Goal: Task Accomplishment & Management: Manage account settings

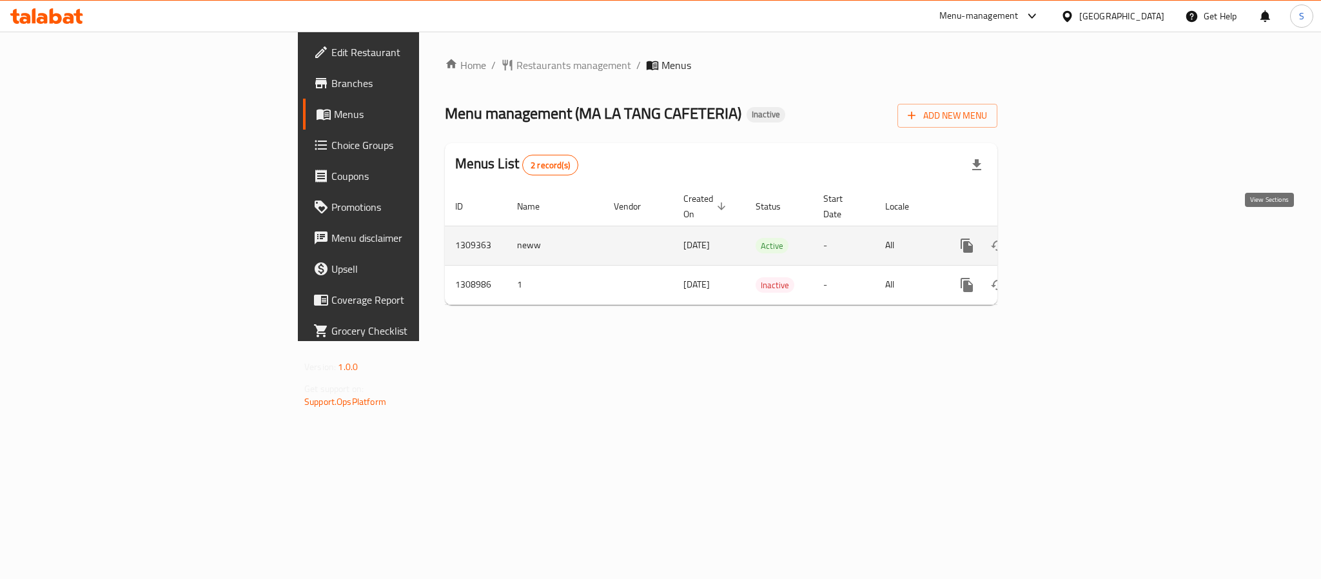
click at [1068, 238] on icon "enhanced table" at bounding box center [1059, 245] width 15 height 15
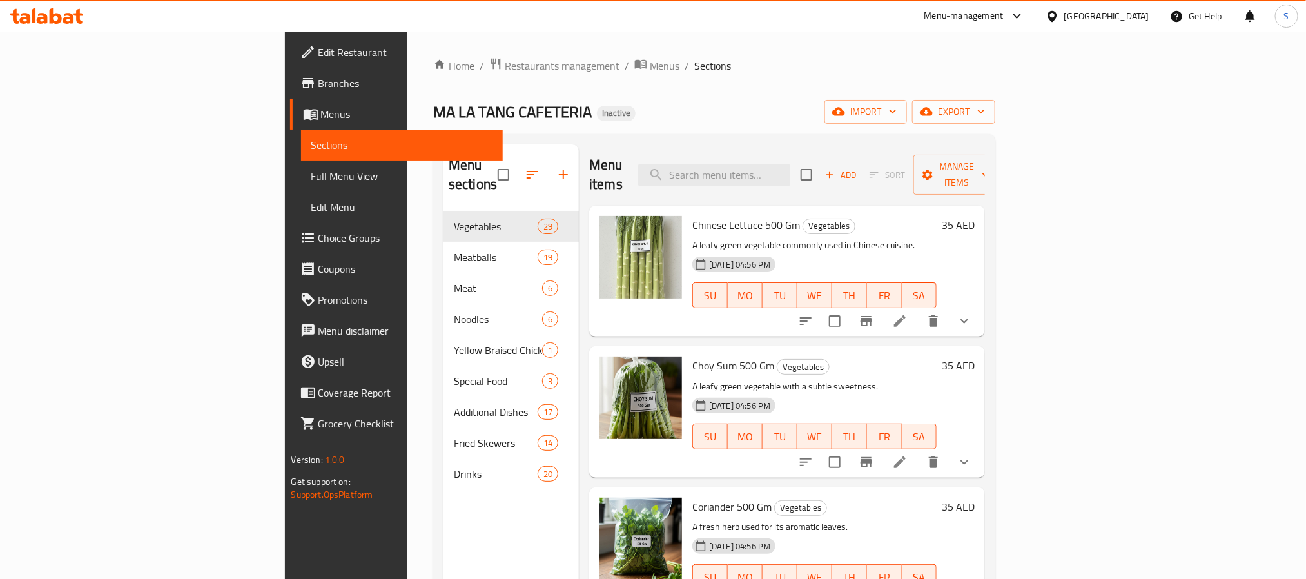
drag, startPoint x: 143, startPoint y: 174, endPoint x: 358, endPoint y: 8, distance: 271.3
click at [311, 174] on span "Full Menu View" at bounding box center [401, 175] width 181 height 15
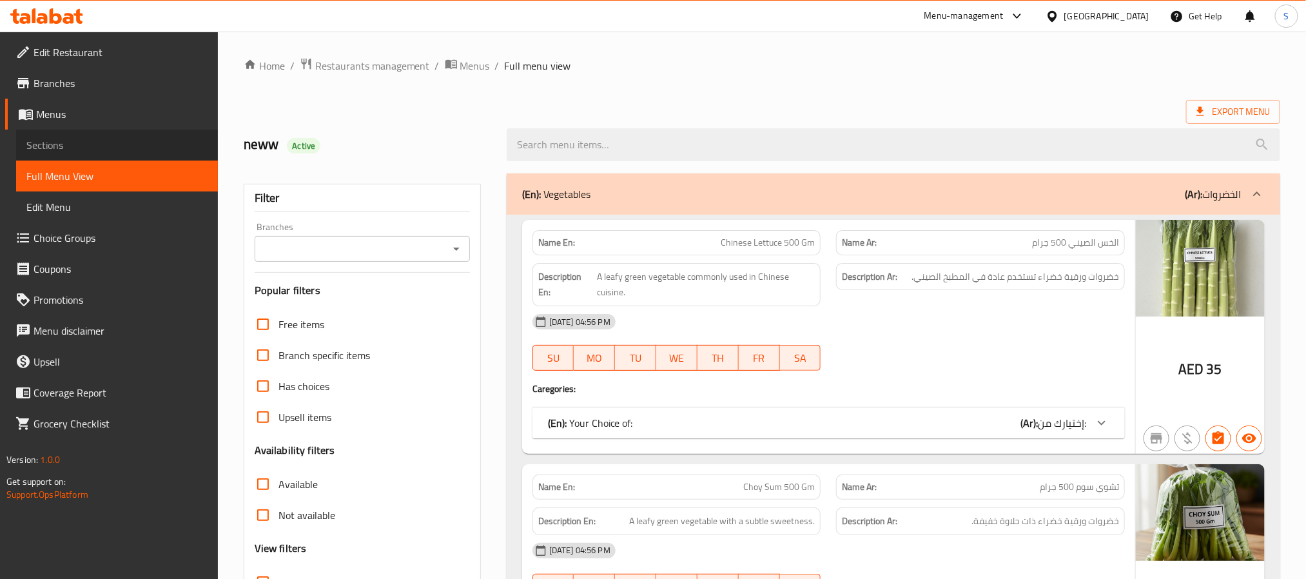
click at [93, 146] on span "Sections" at bounding box center [116, 144] width 181 height 15
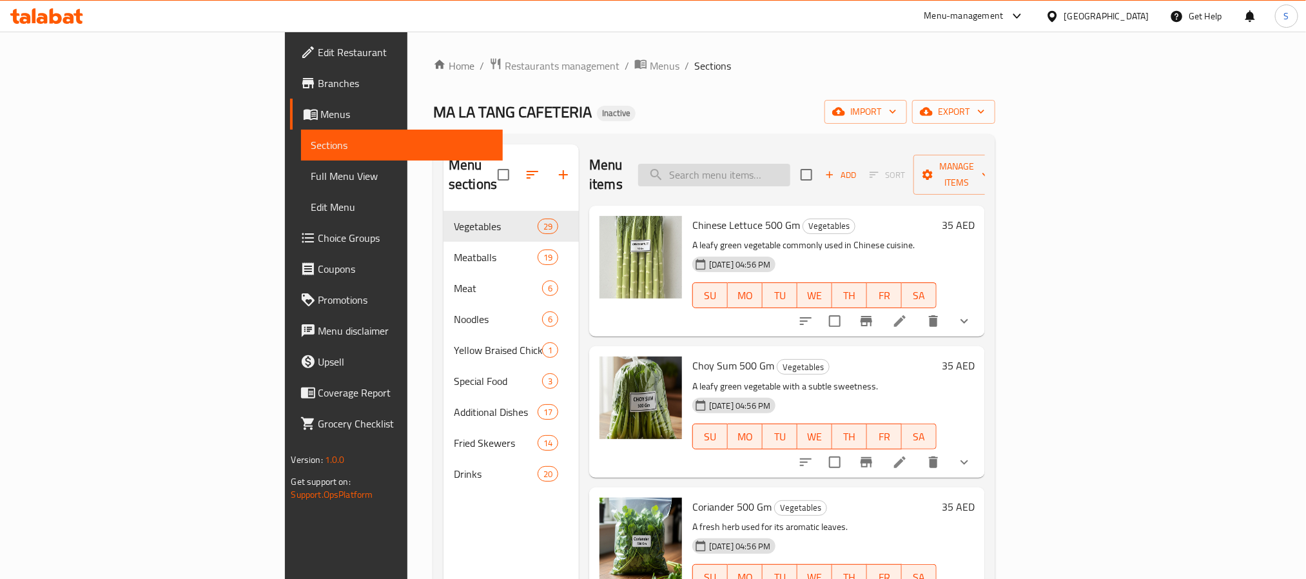
click at [791, 164] on input "search" at bounding box center [714, 175] width 152 height 23
paste input "Crab Balls 500 Gm"
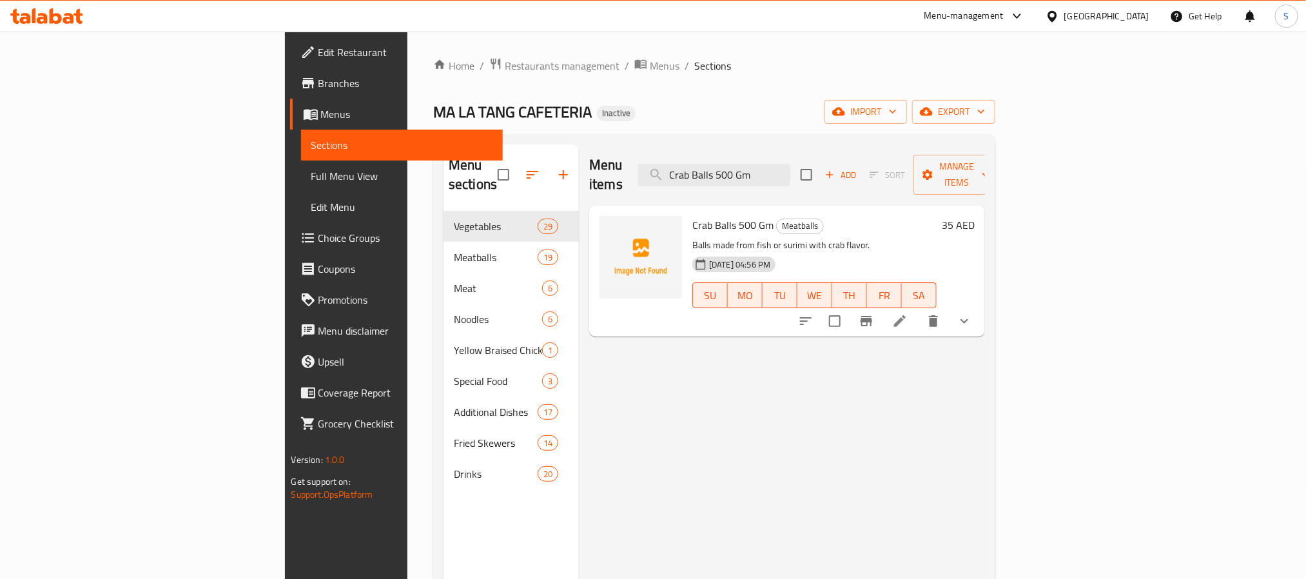
type input "Crab Balls 500 Gm"
click at [918, 310] on li at bounding box center [900, 321] width 36 height 23
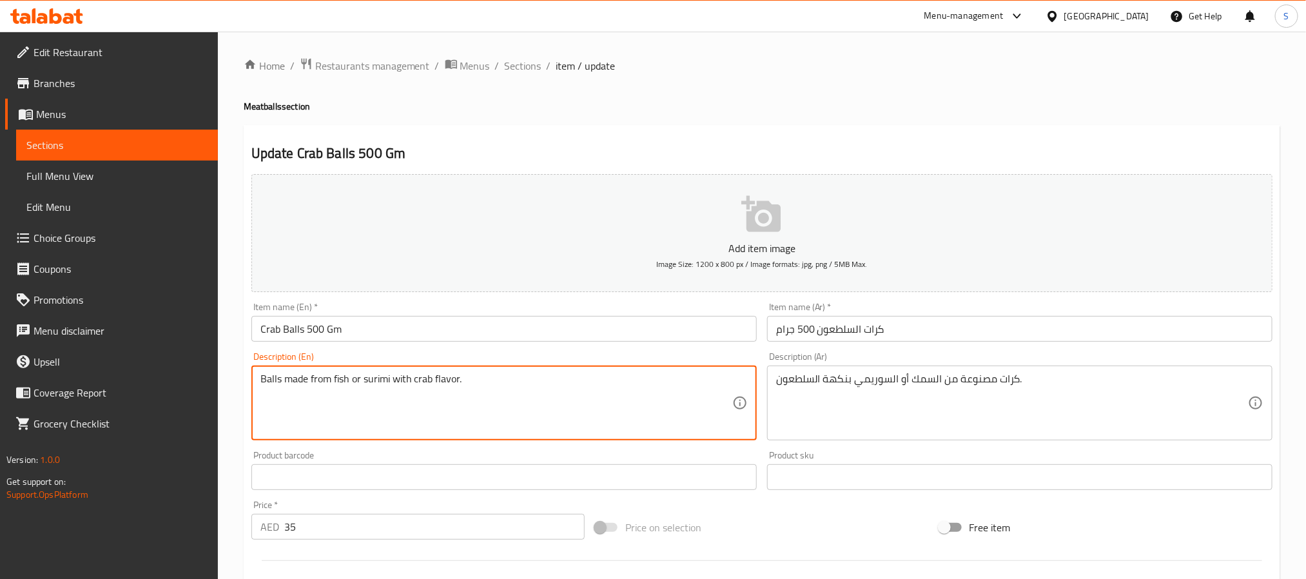
click at [354, 374] on textarea "Balls made from fish or surimi with crab flavor." at bounding box center [497, 403] width 472 height 61
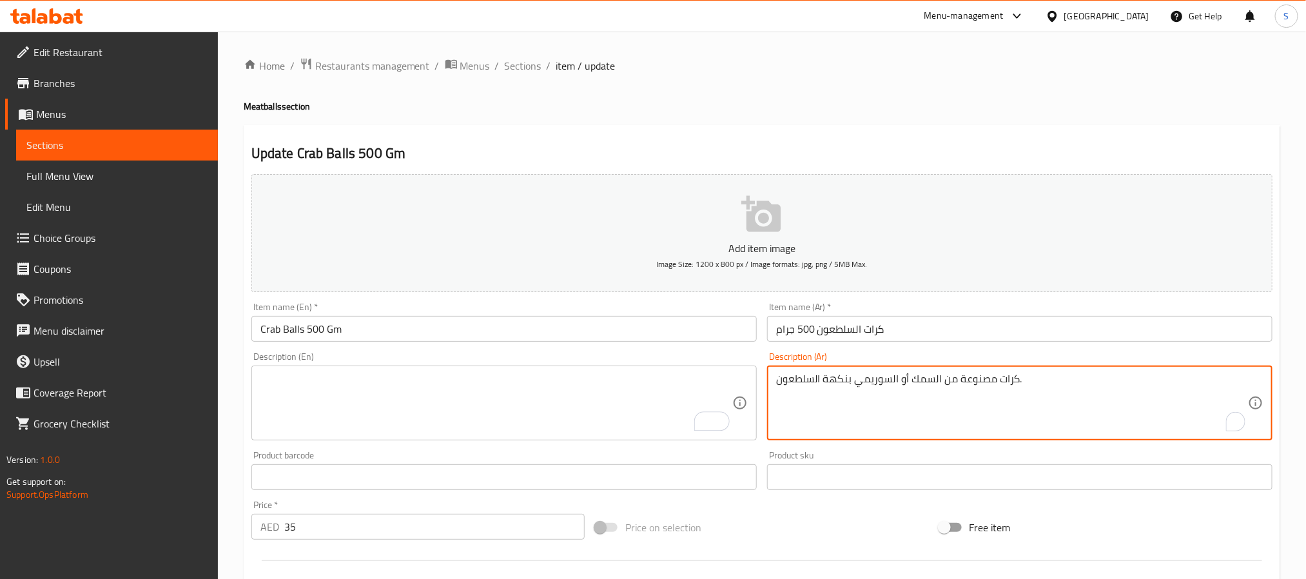
click at [909, 380] on textarea "كرات مصنوعة من السمك أو السوريمي بنكهة السلطعون." at bounding box center [1012, 403] width 472 height 61
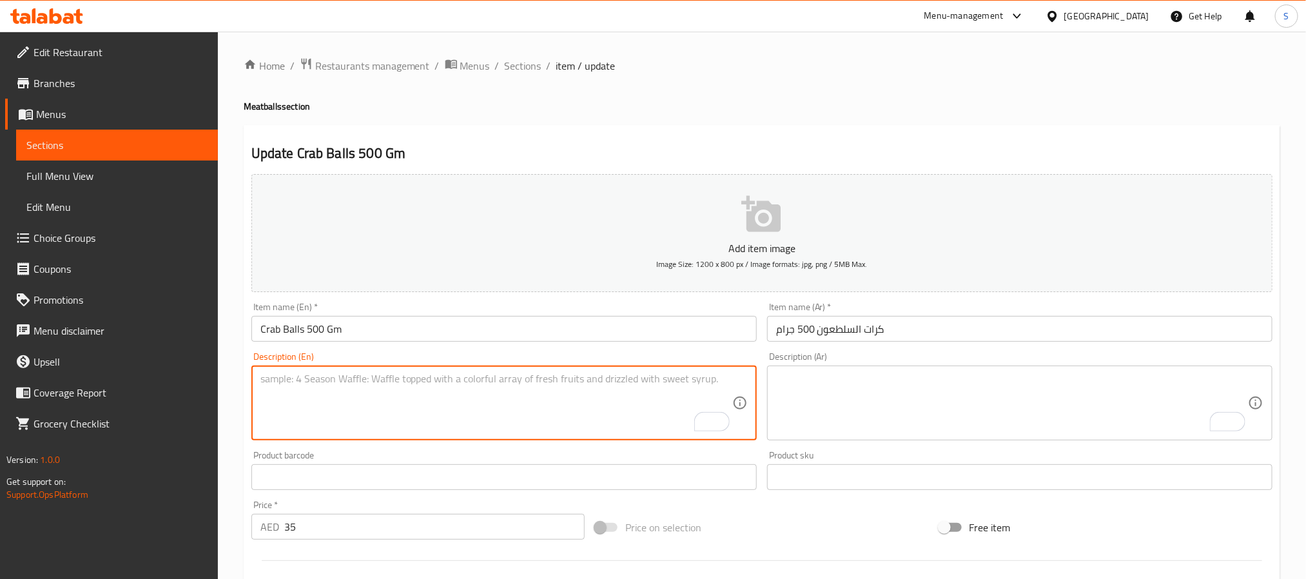
click at [641, 397] on textarea "To enrich screen reader interactions, please activate Accessibility in Grammarl…" at bounding box center [497, 403] width 472 height 61
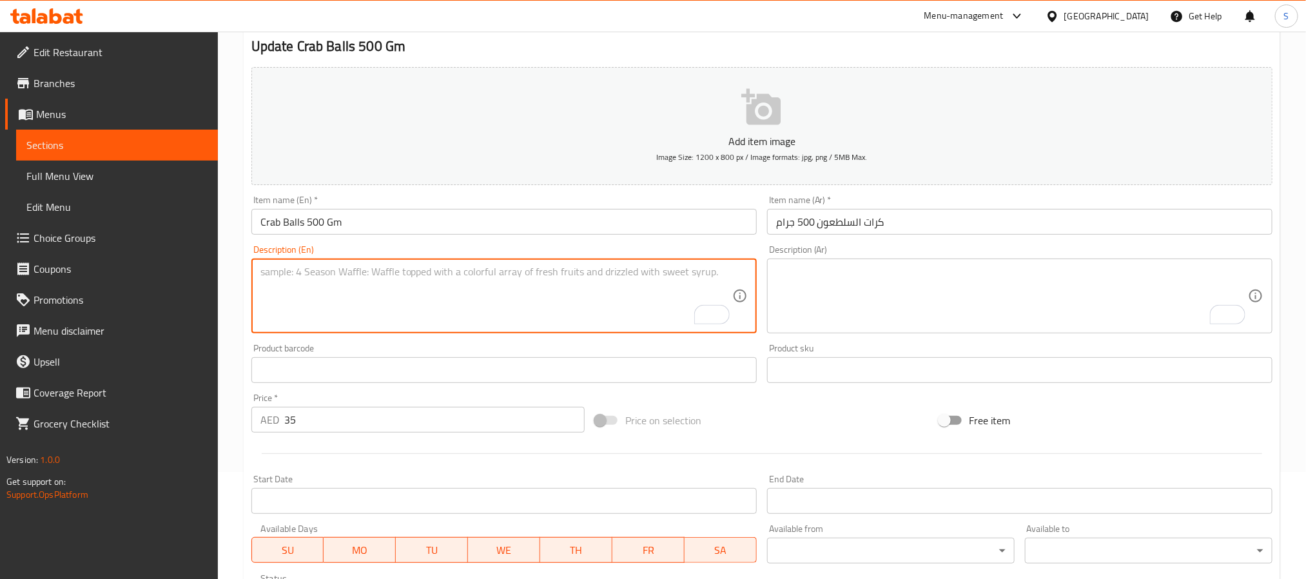
scroll to position [354, 0]
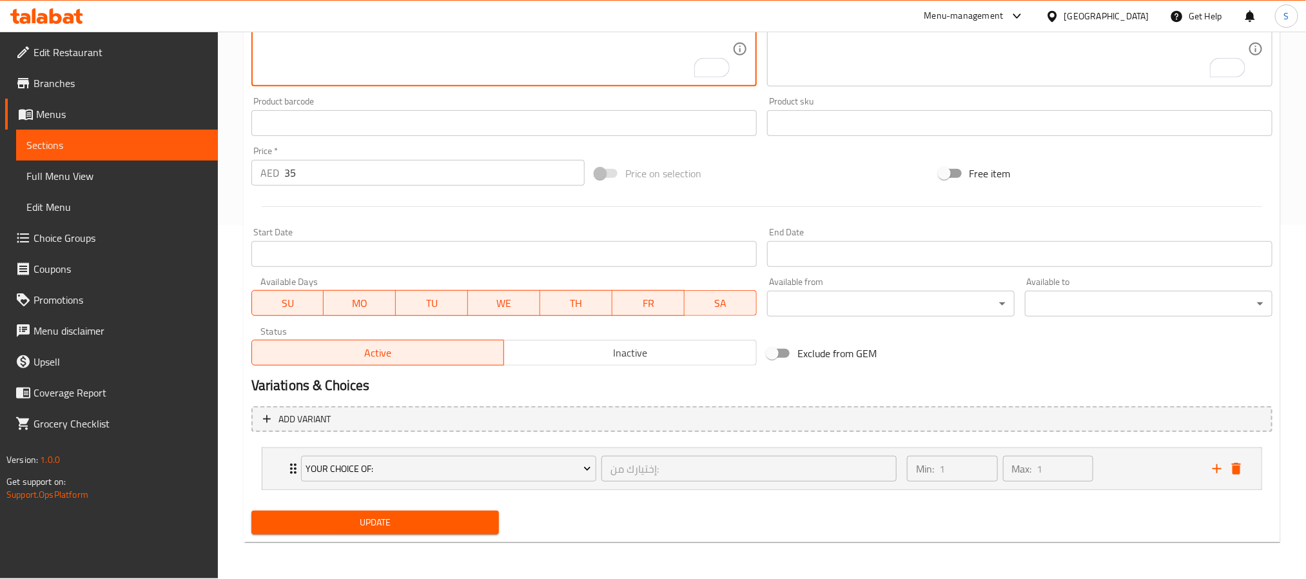
click at [422, 520] on span "Update" at bounding box center [375, 523] width 227 height 16
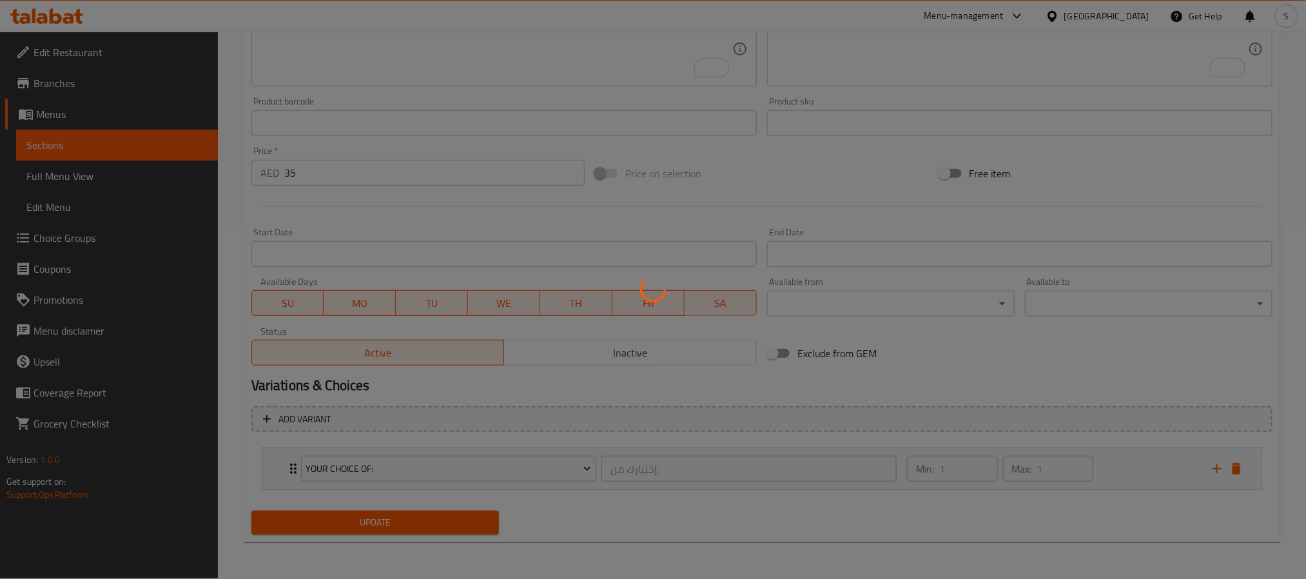
scroll to position [0, 0]
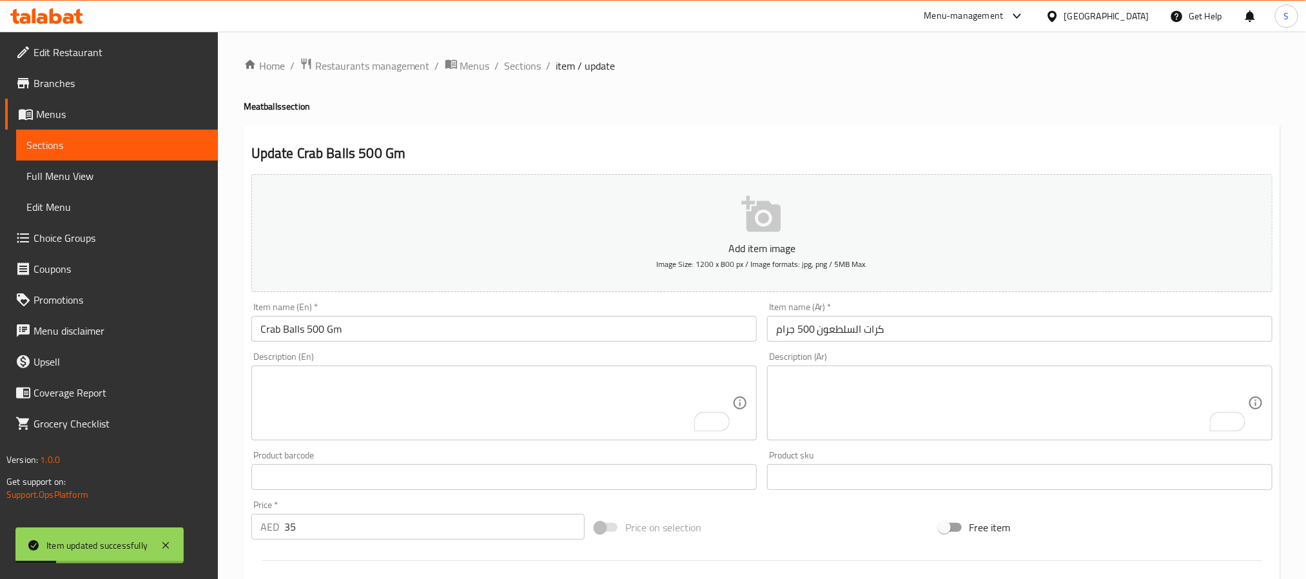
drag, startPoint x: 520, startPoint y: 68, endPoint x: 477, endPoint y: 10, distance: 72.7
click at [520, 68] on span "Sections" at bounding box center [523, 65] width 37 height 15
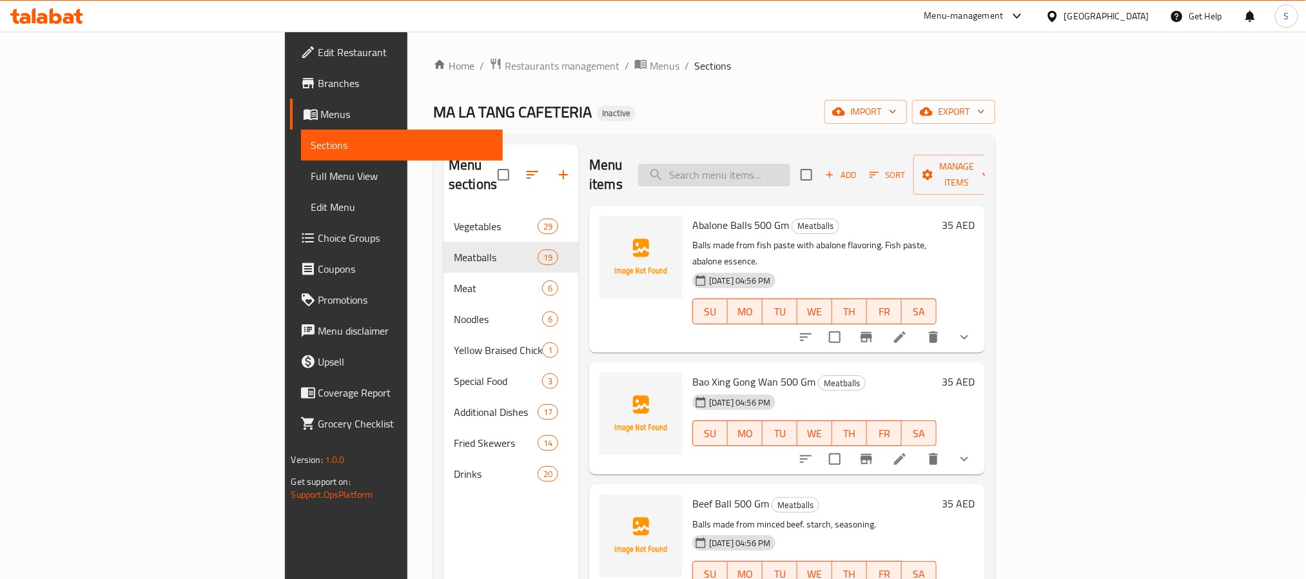
click at [789, 164] on input "search" at bounding box center [714, 175] width 152 height 23
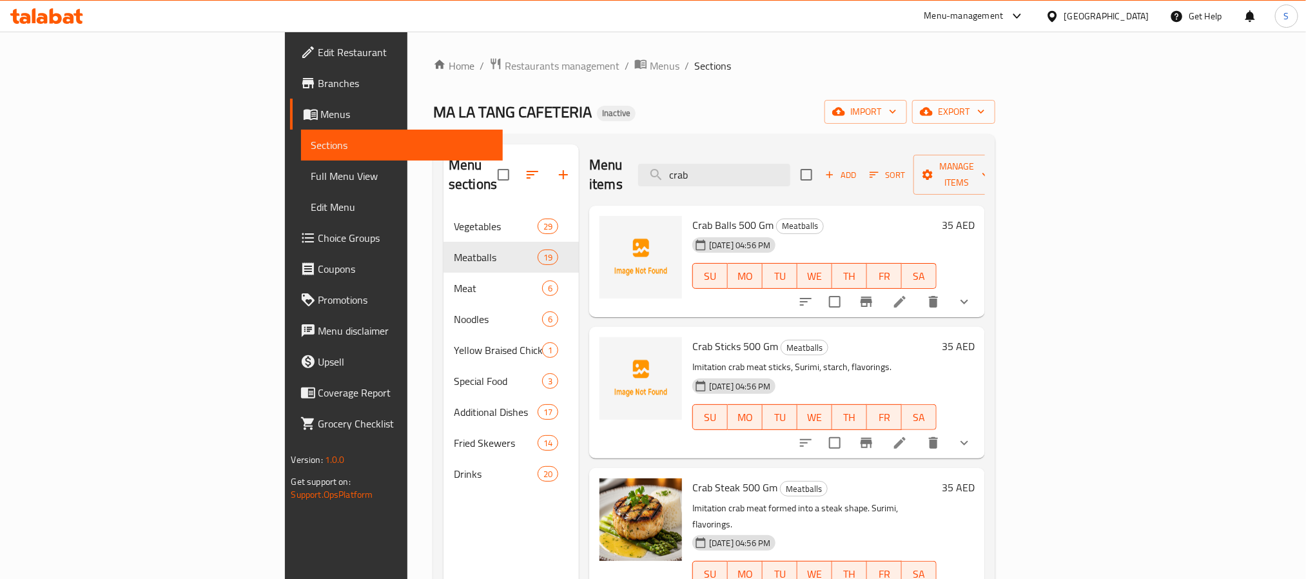
type input "crab"
click at [908, 294] on icon at bounding box center [899, 301] width 15 height 15
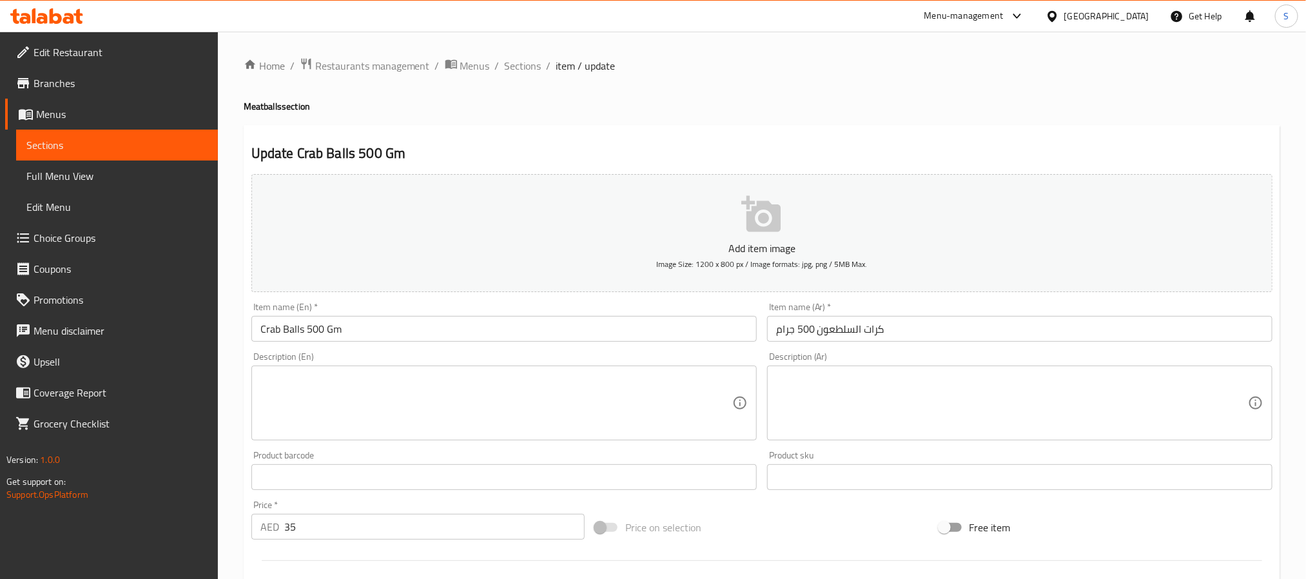
click at [448, 418] on textarea at bounding box center [497, 403] width 472 height 61
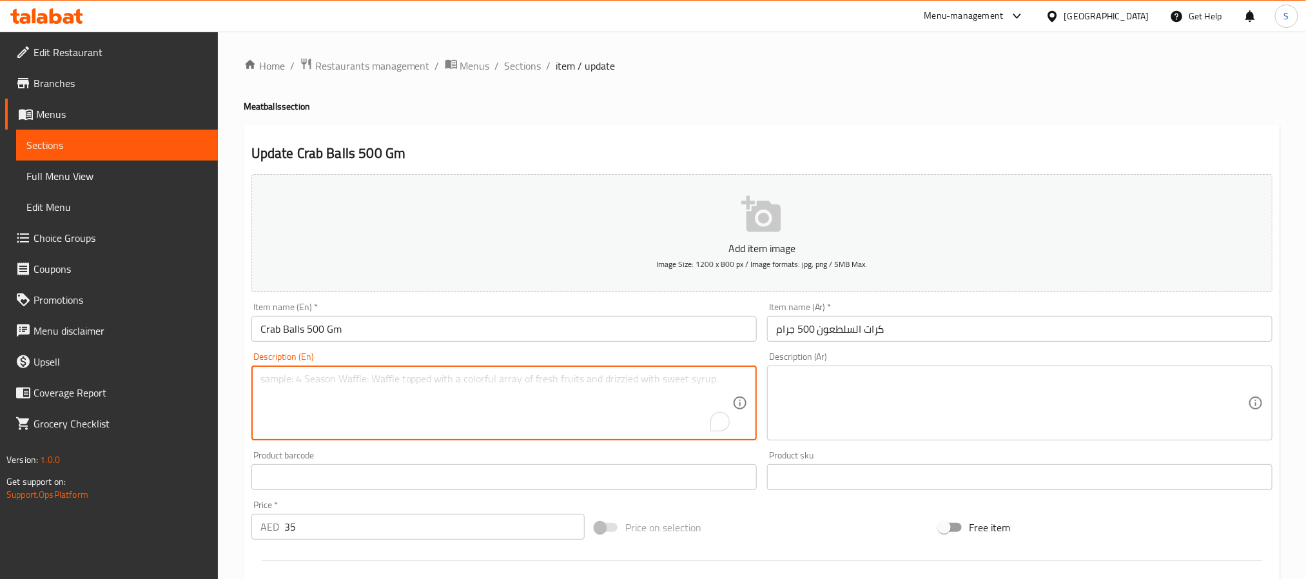
paste textarea "Crabmeat, Mayonnaise, Egg and Breadcrumbs"
type textarea "Crabmeat, Mayonnaise, Egg and Breadcrumbs"
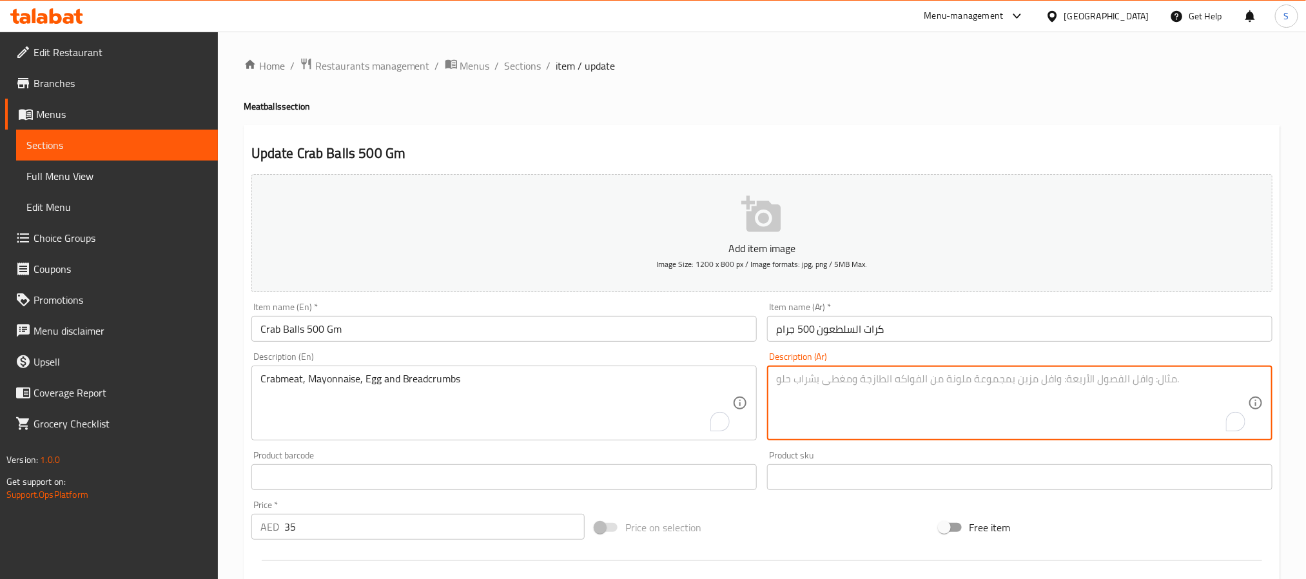
click at [974, 393] on textarea "To enrich screen reader interactions, please activate Accessibility in Grammarl…" at bounding box center [1012, 403] width 472 height 61
paste textarea "لحم سلطعون، مايونيز، بيض وبقسماط"
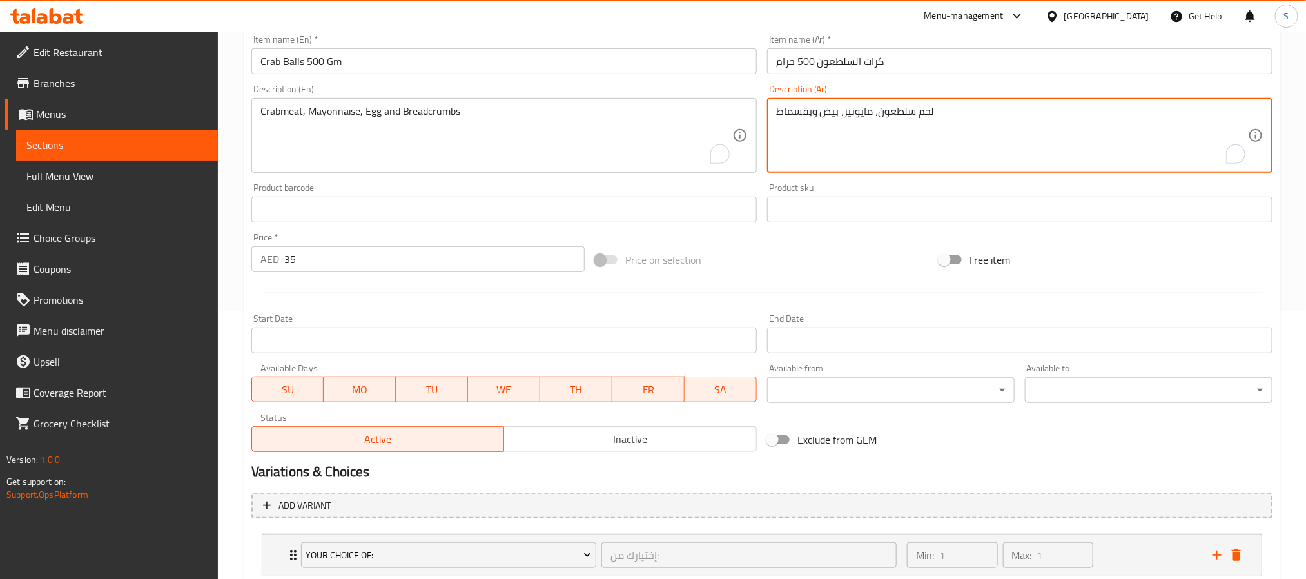
scroll to position [354, 0]
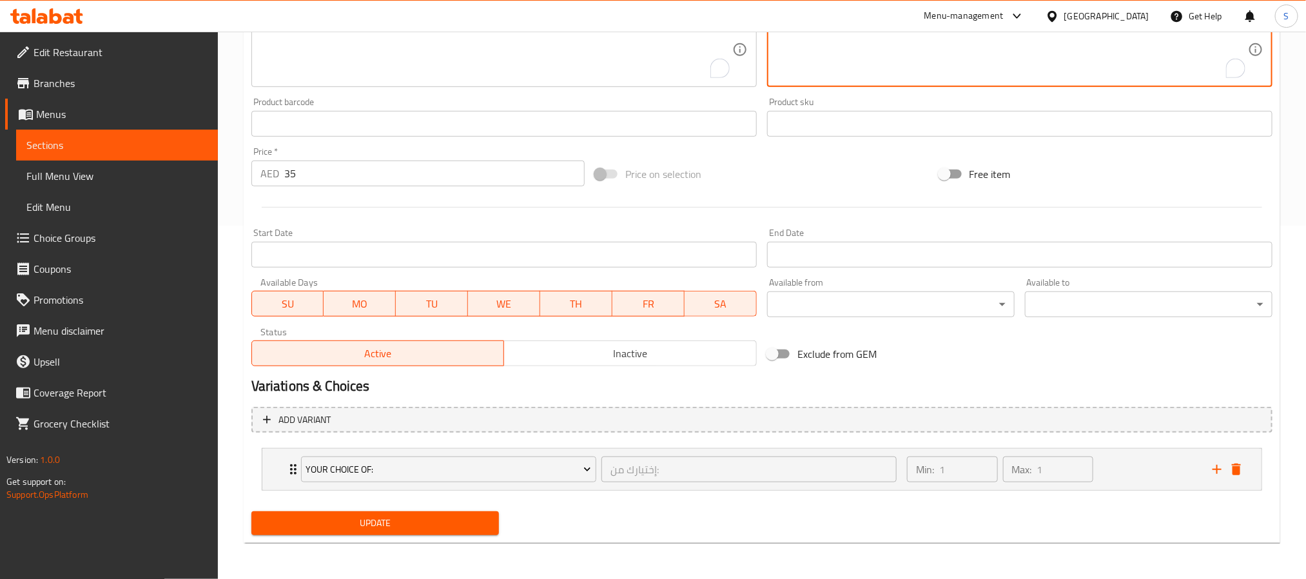
type textarea "لحم سلطعون، مايونيز، بيض وبقسماط"
click at [448, 526] on span "Update" at bounding box center [375, 523] width 227 height 16
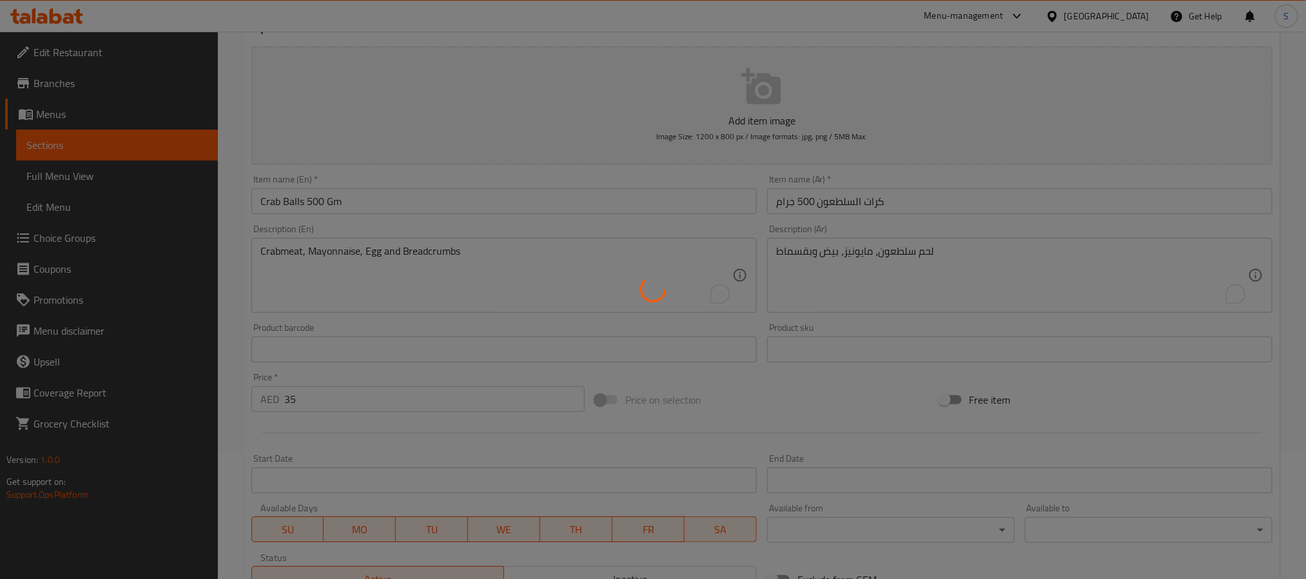
scroll to position [0, 0]
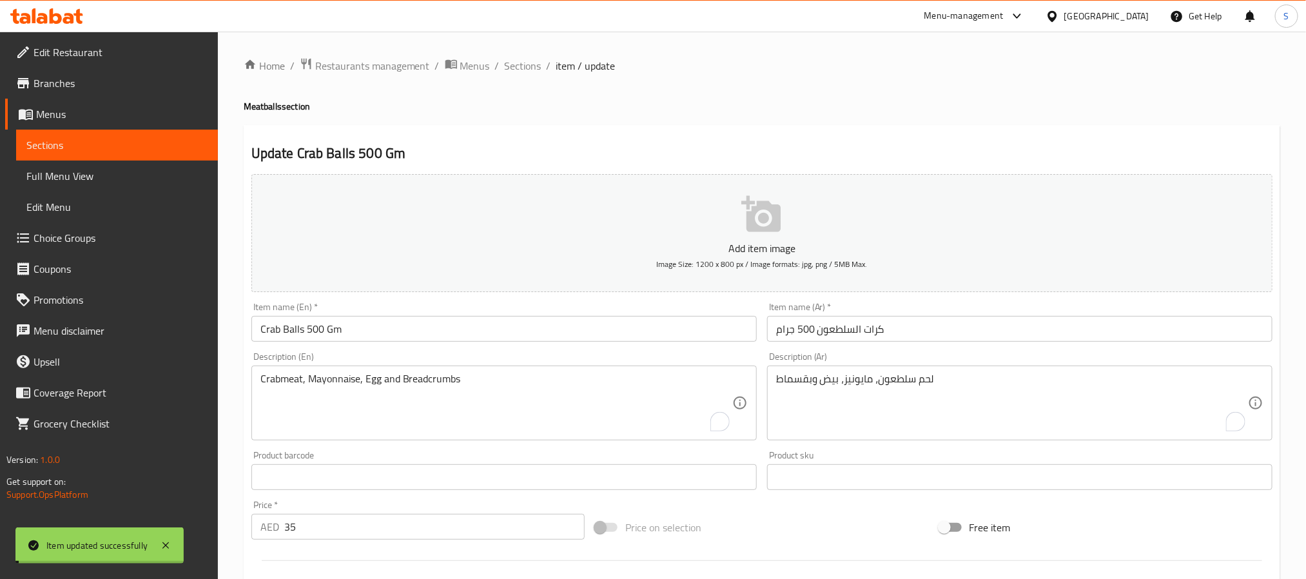
drag, startPoint x: 520, startPoint y: 61, endPoint x: 513, endPoint y: 37, distance: 24.3
click at [520, 61] on span "Sections" at bounding box center [523, 65] width 37 height 15
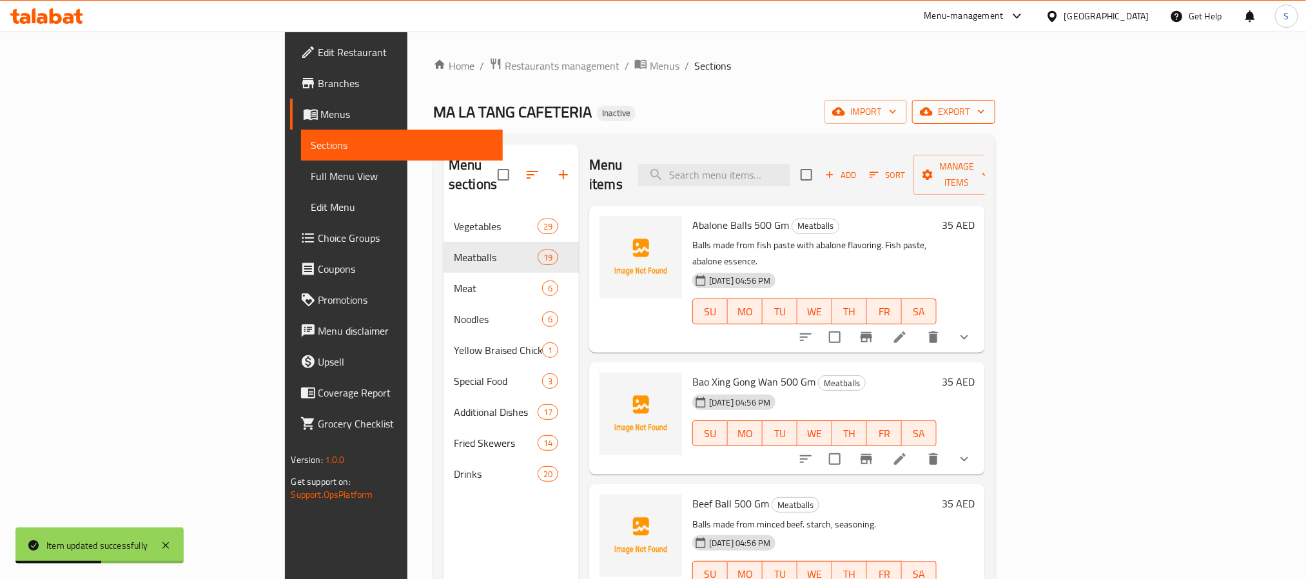
click at [985, 111] on span "export" at bounding box center [954, 112] width 63 height 16
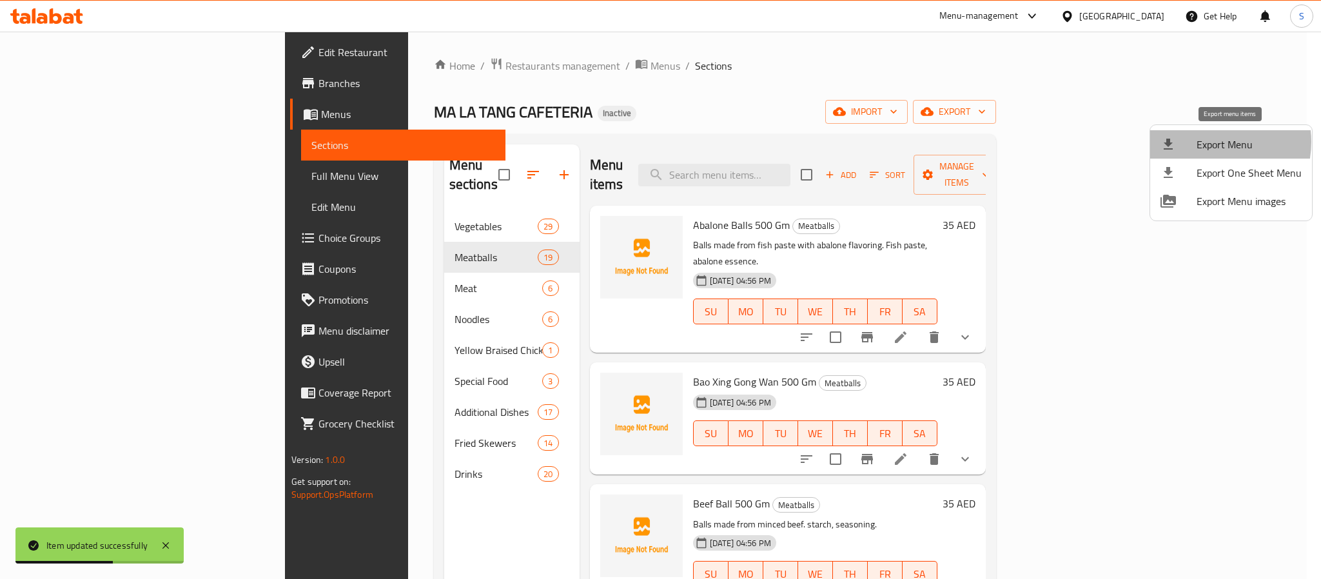
click at [1209, 142] on span "Export Menu" at bounding box center [1249, 144] width 105 height 15
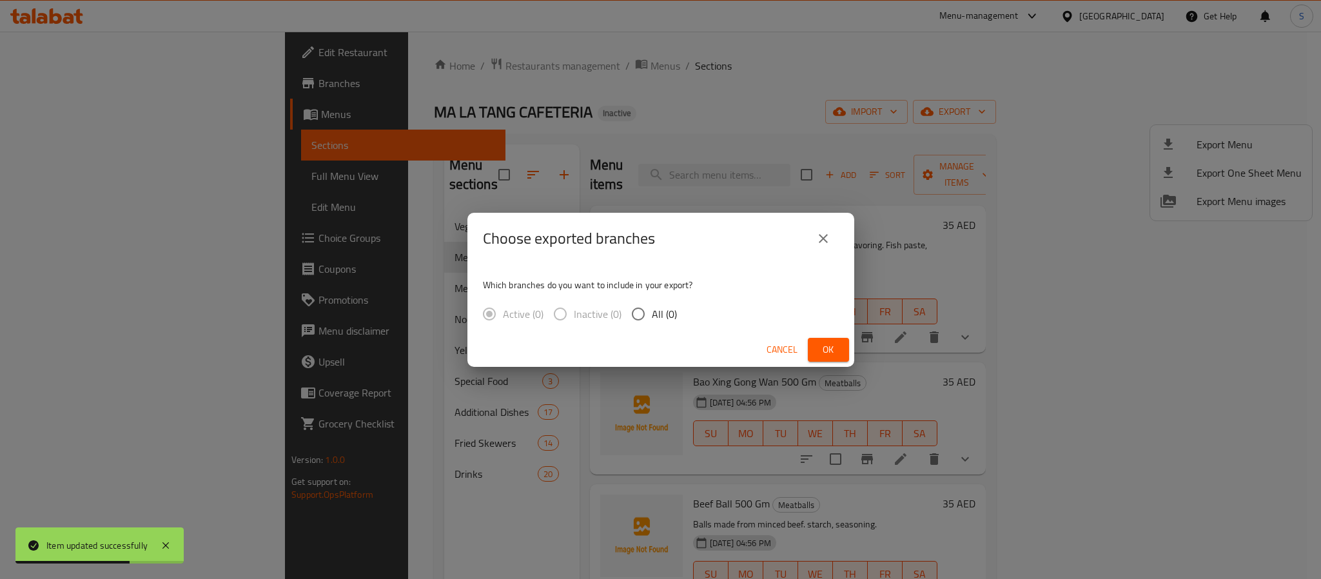
click at [652, 317] on span "All (0)" at bounding box center [664, 313] width 25 height 15
click at [651, 317] on input "All (0)" at bounding box center [638, 314] width 27 height 27
radio input "true"
click at [638, 315] on input "All (0)" at bounding box center [638, 314] width 27 height 27
click at [825, 238] on icon "close" at bounding box center [823, 238] width 15 height 15
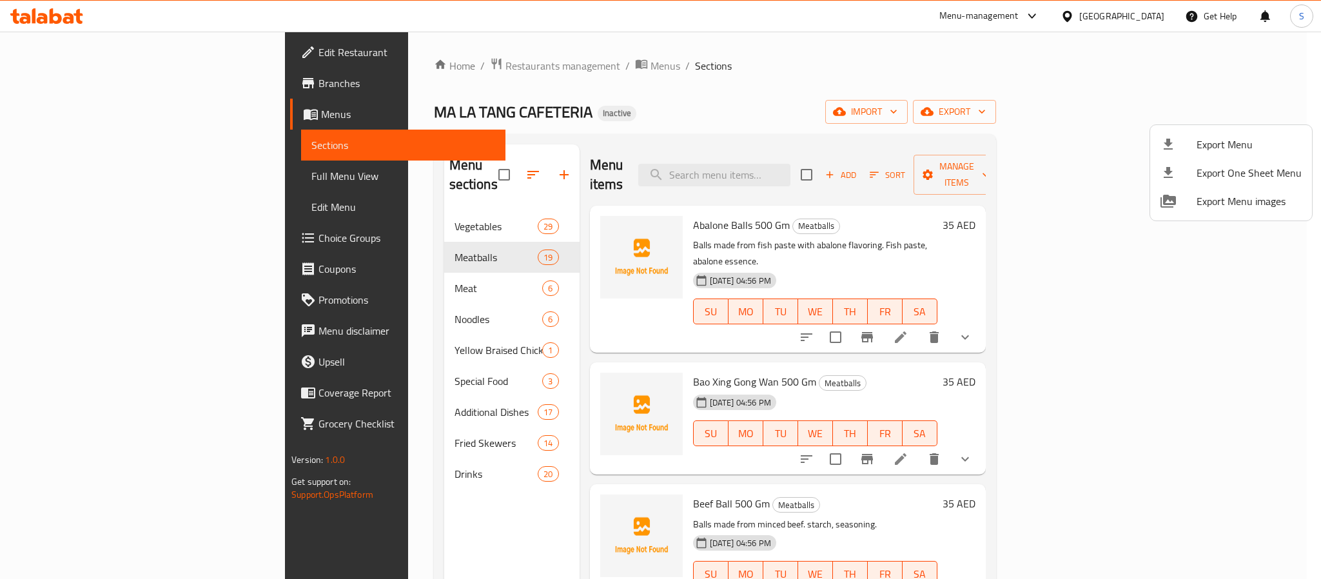
click at [1254, 144] on span "Export Menu" at bounding box center [1249, 144] width 105 height 15
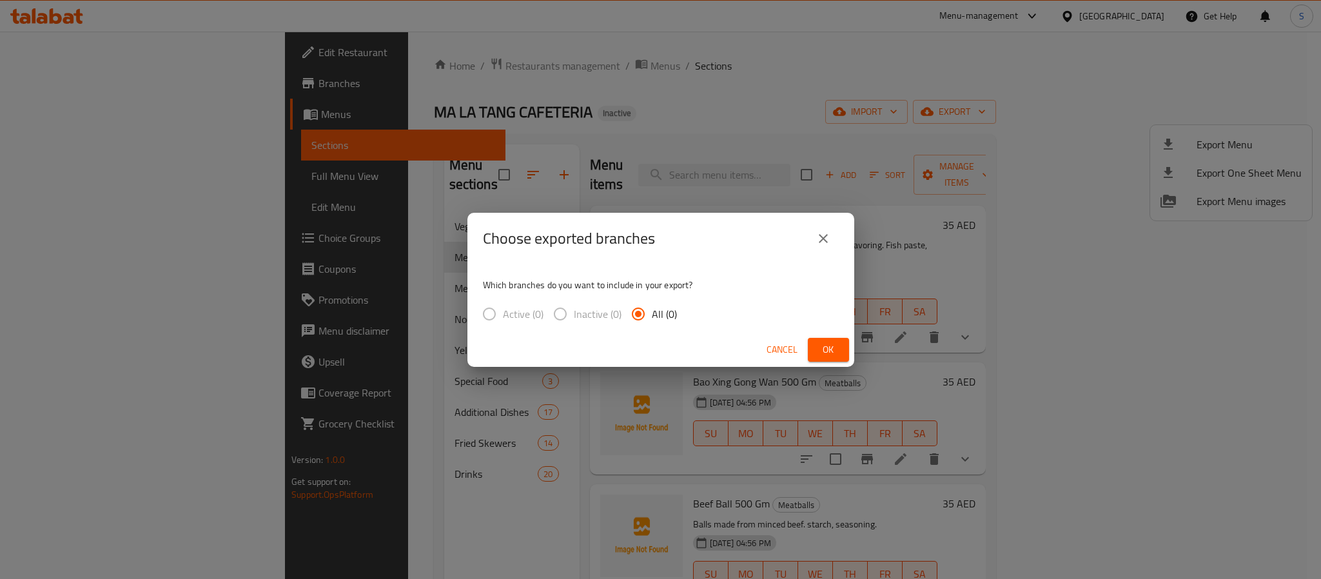
click at [823, 244] on icon "close" at bounding box center [823, 238] width 15 height 15
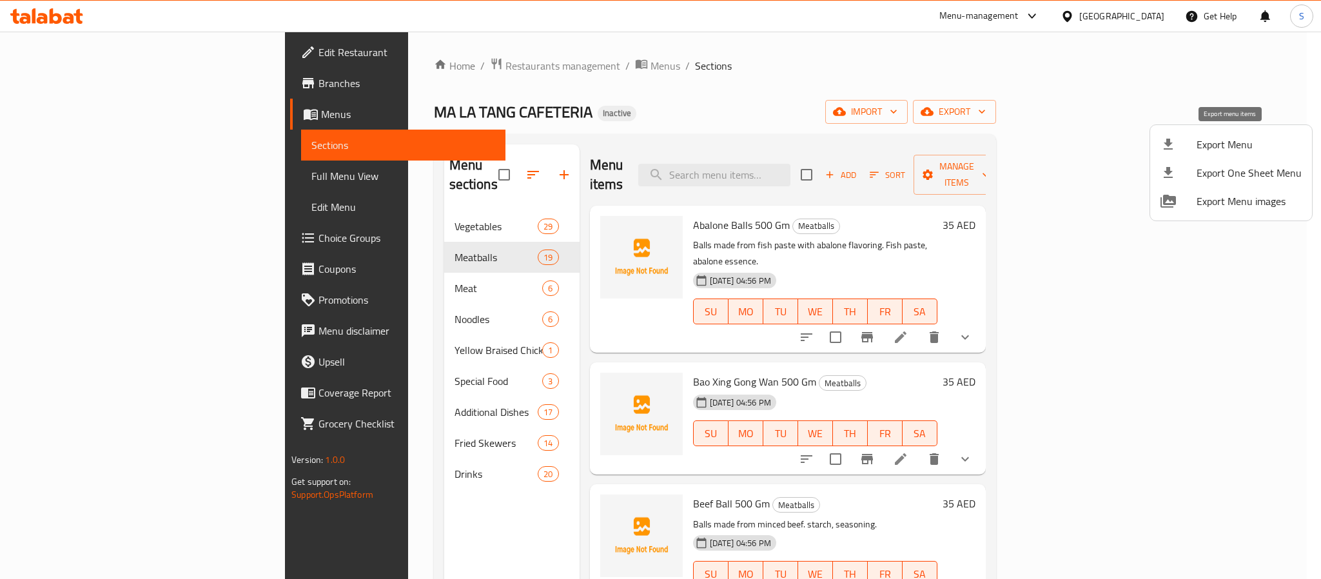
click at [1213, 151] on span "Export Menu" at bounding box center [1249, 144] width 105 height 15
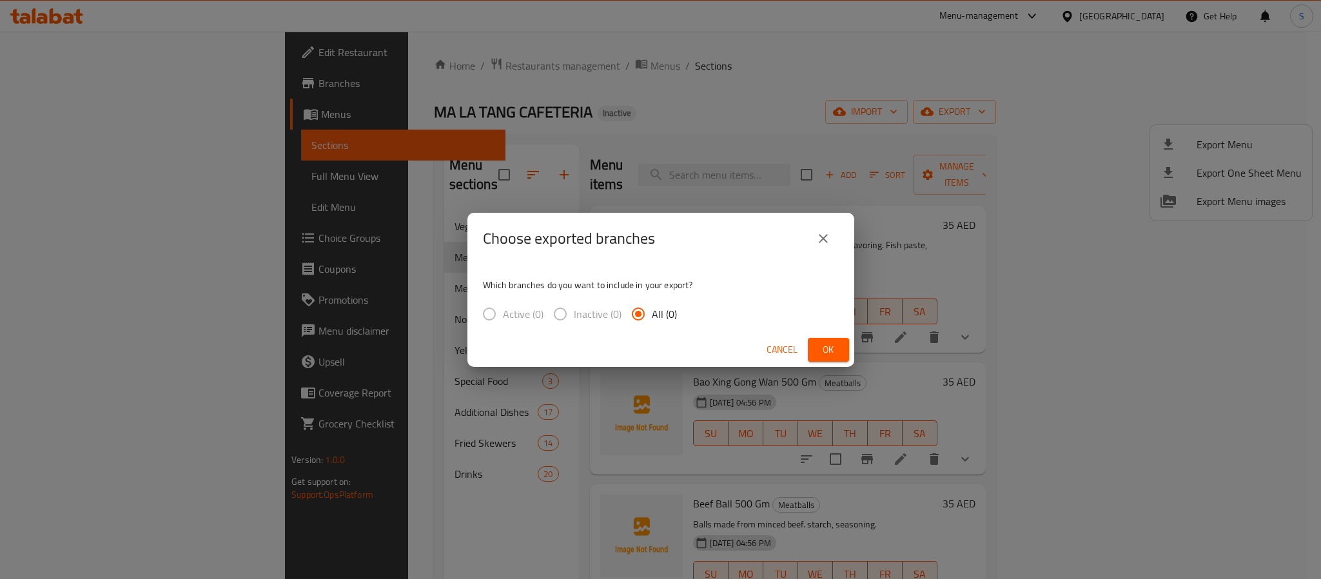
click at [574, 313] on span "Inactive (0)" at bounding box center [598, 313] width 48 height 15
click at [639, 318] on input "All (0)" at bounding box center [638, 314] width 27 height 27
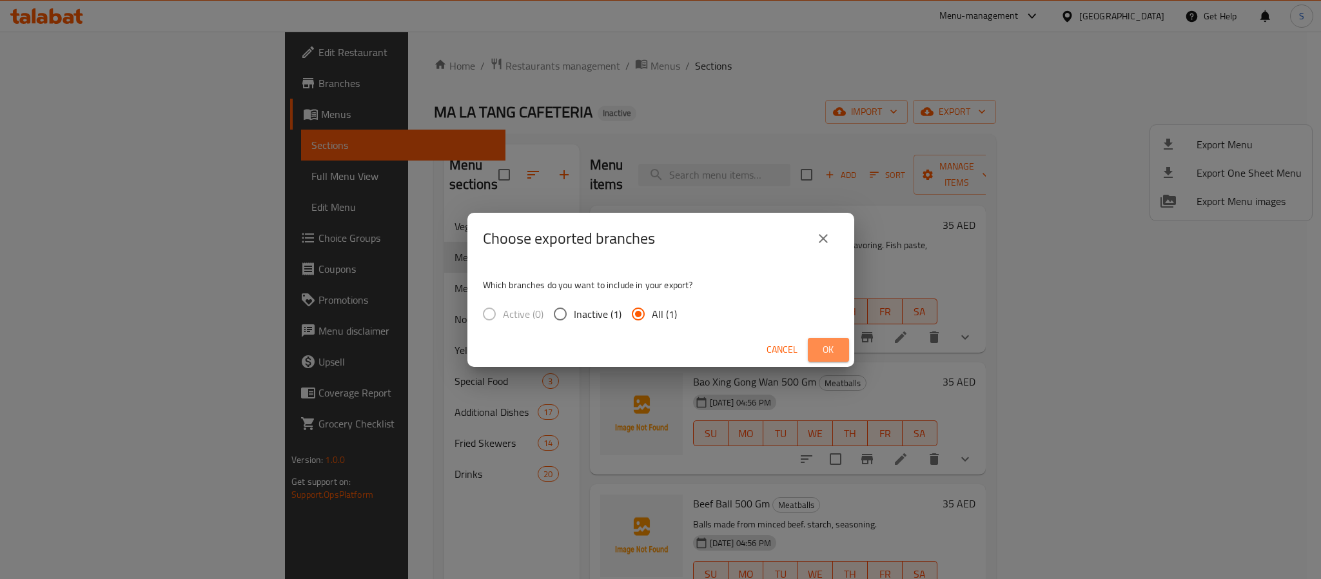
click at [824, 352] on span "Ok" at bounding box center [828, 350] width 21 height 16
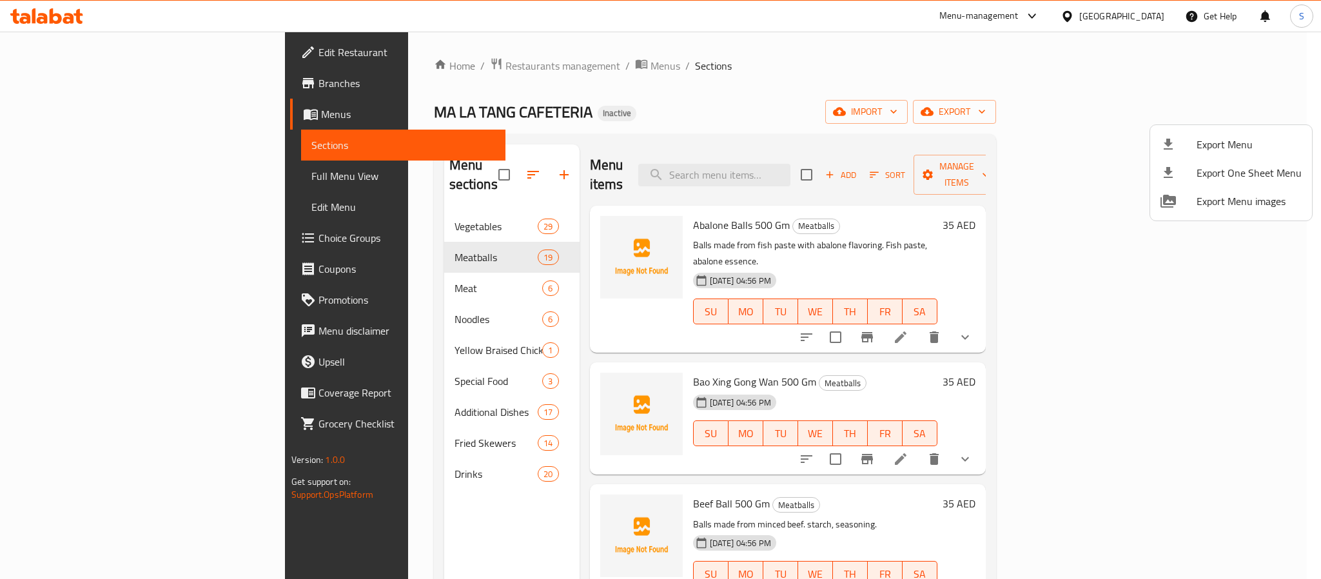
click at [627, 108] on div at bounding box center [660, 289] width 1321 height 579
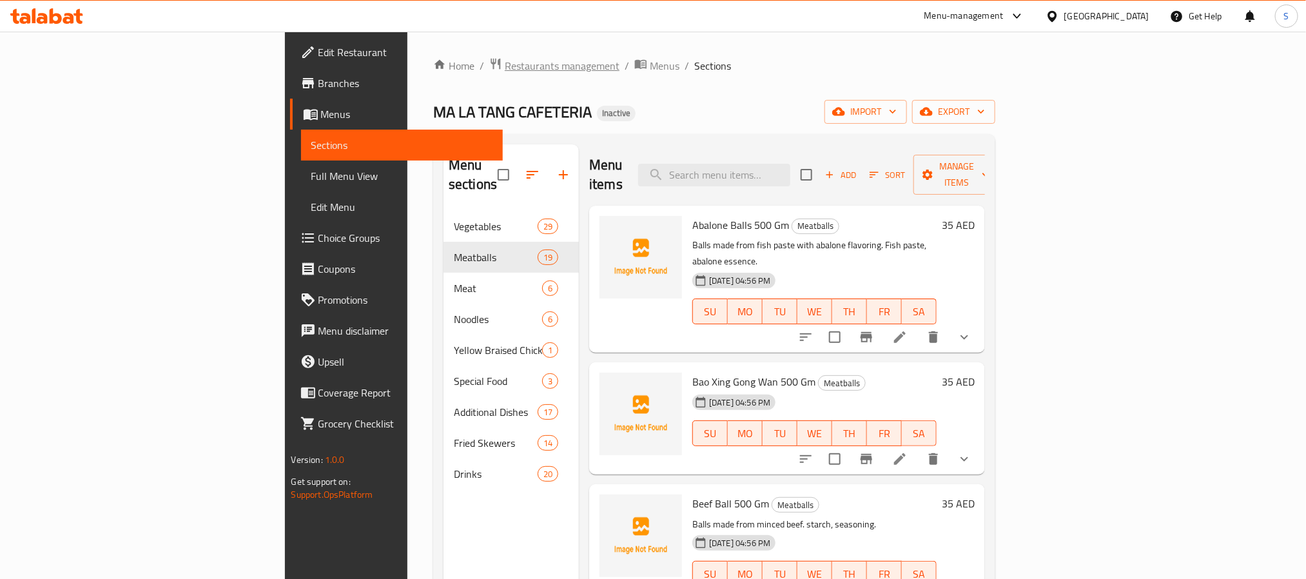
click at [505, 66] on span "Restaurants management" at bounding box center [562, 65] width 115 height 15
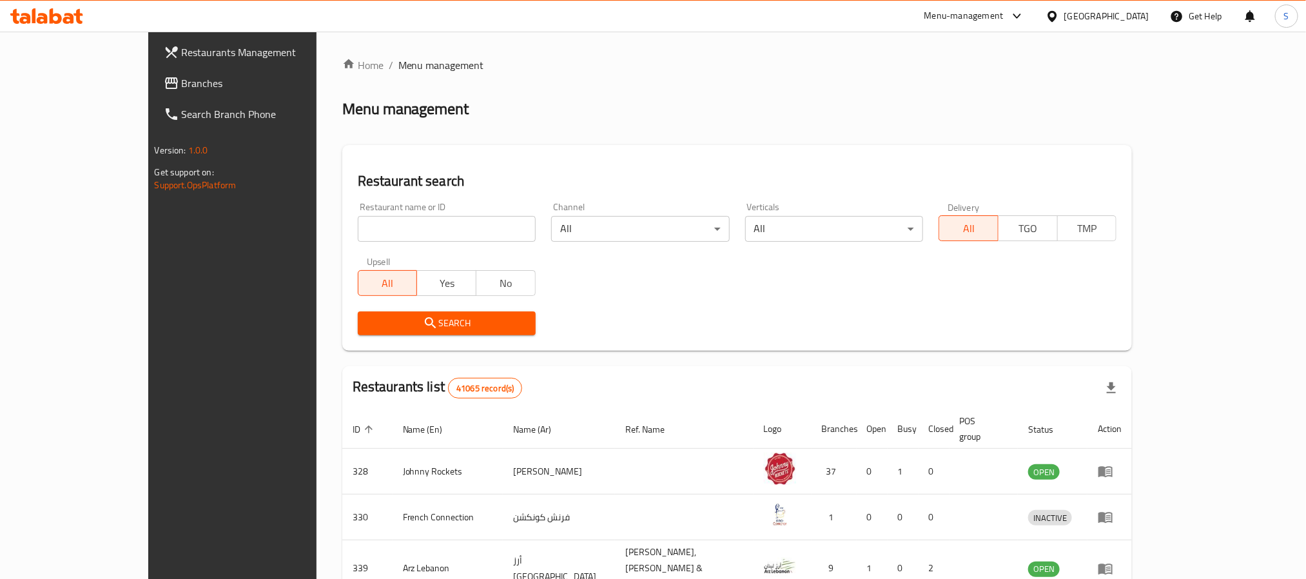
click at [1093, 12] on div "[GEOGRAPHIC_DATA]" at bounding box center [1107, 16] width 85 height 14
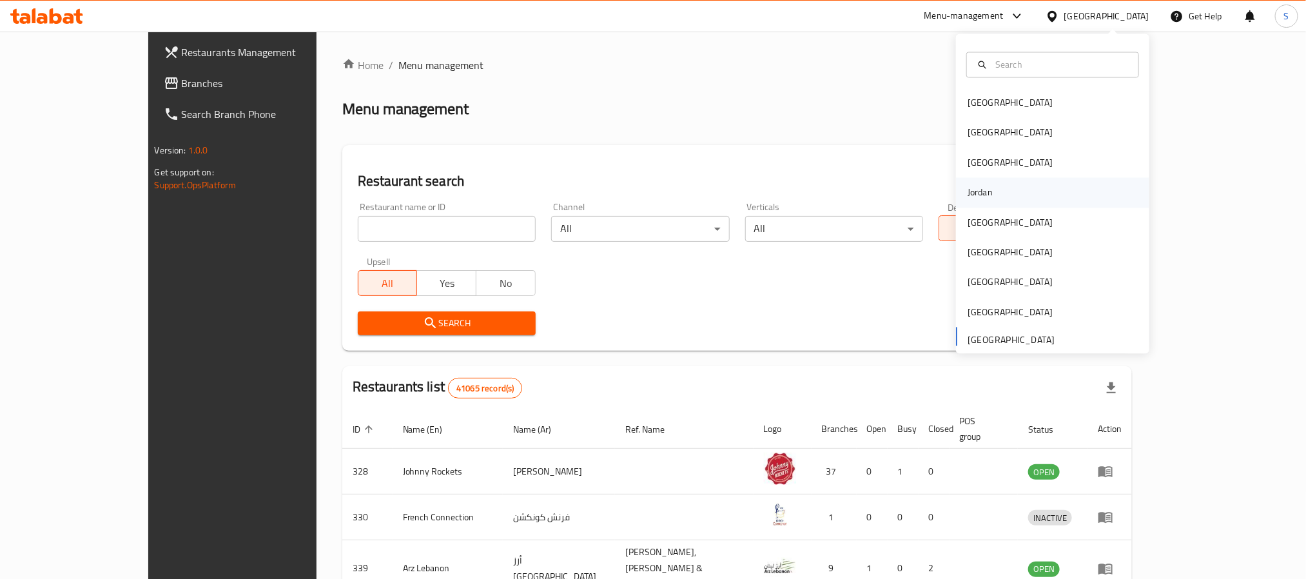
click at [1007, 192] on div "Jordan" at bounding box center [1052, 193] width 193 height 30
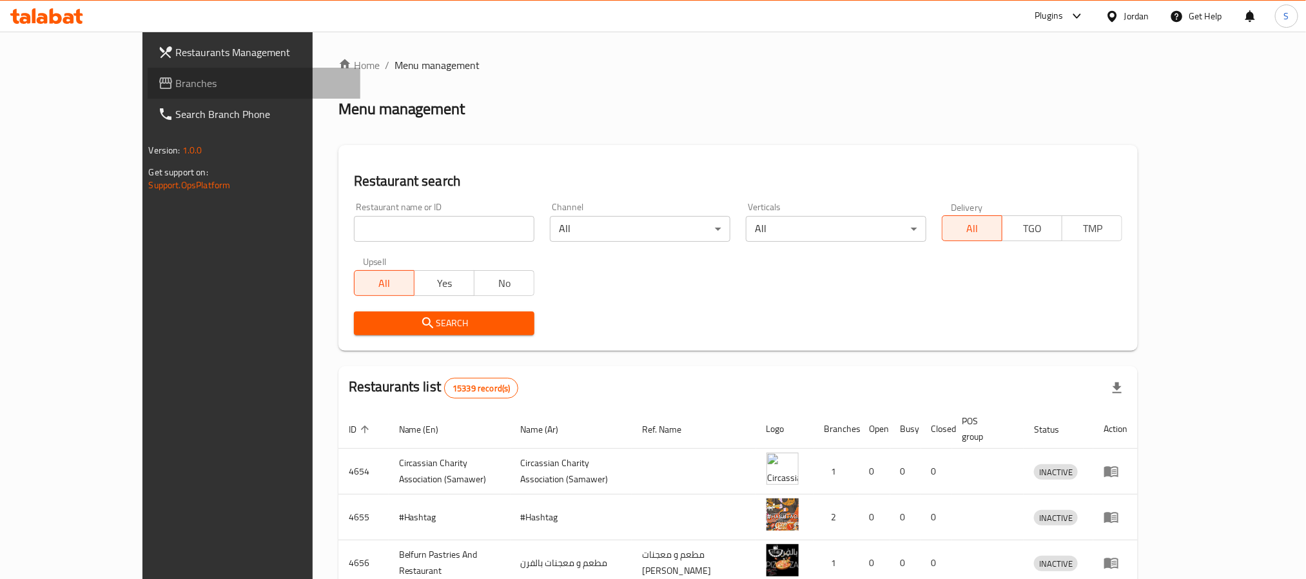
click at [176, 80] on span "Branches" at bounding box center [263, 82] width 174 height 15
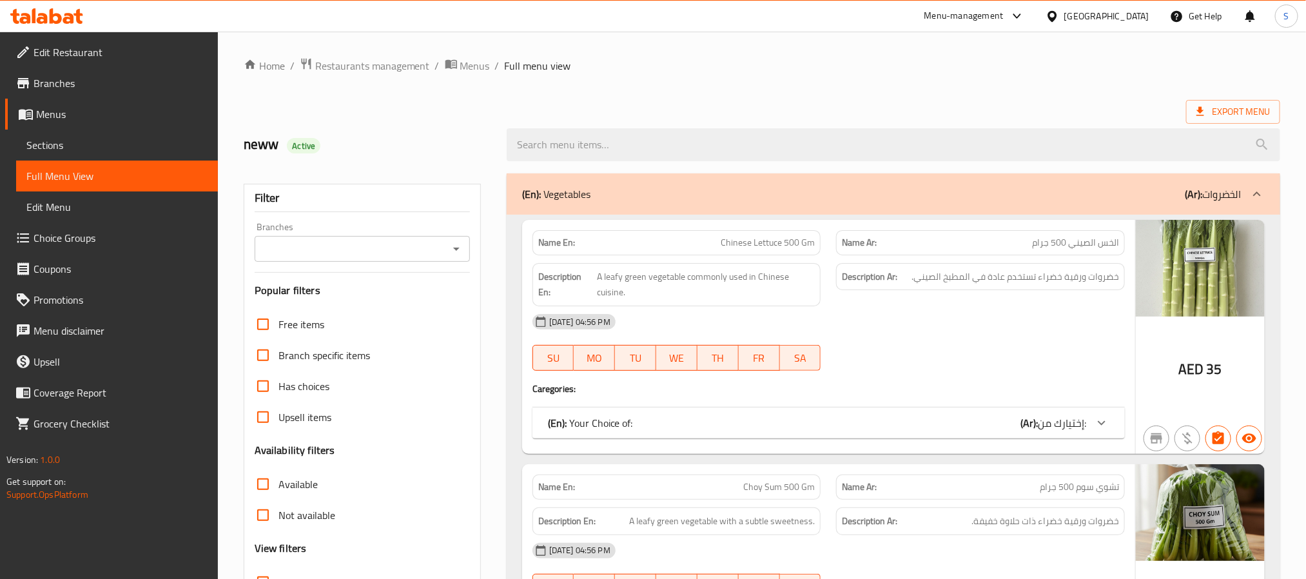
scroll to position [290, 0]
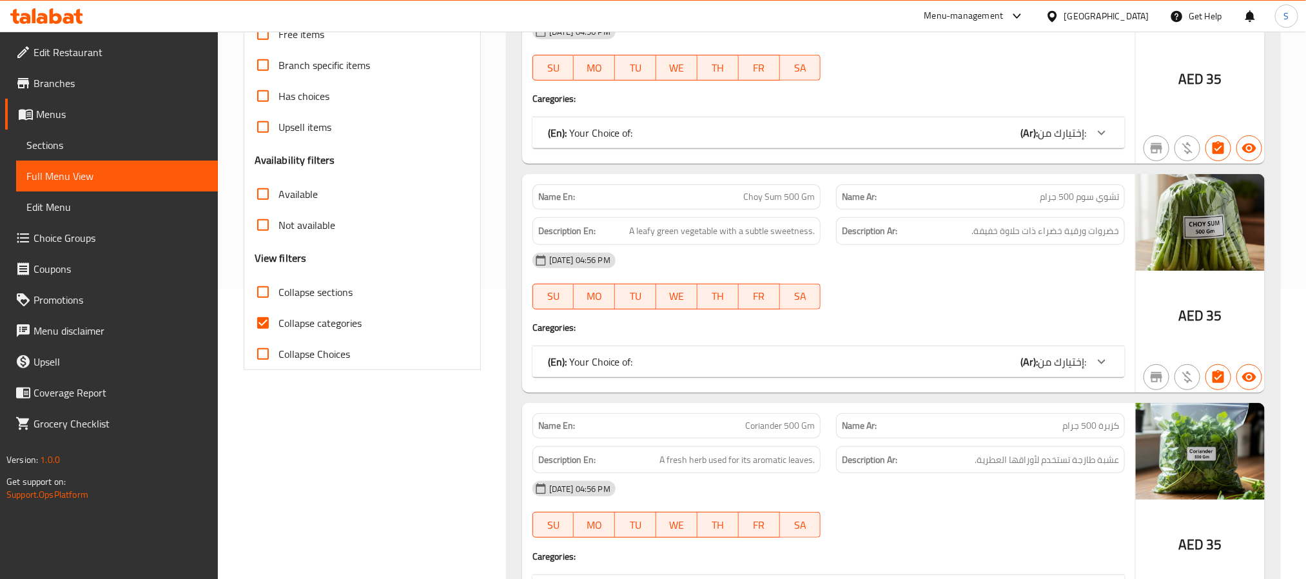
click at [264, 323] on input "Collapse categories" at bounding box center [263, 323] width 31 height 31
checkbox input "false"
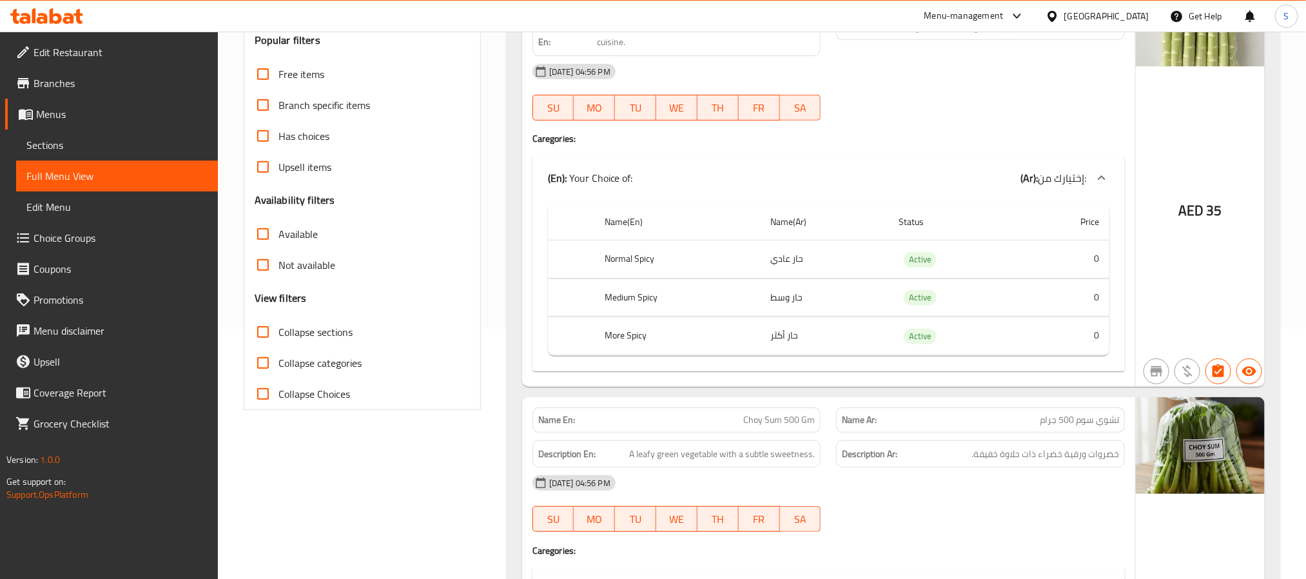
scroll to position [0, 0]
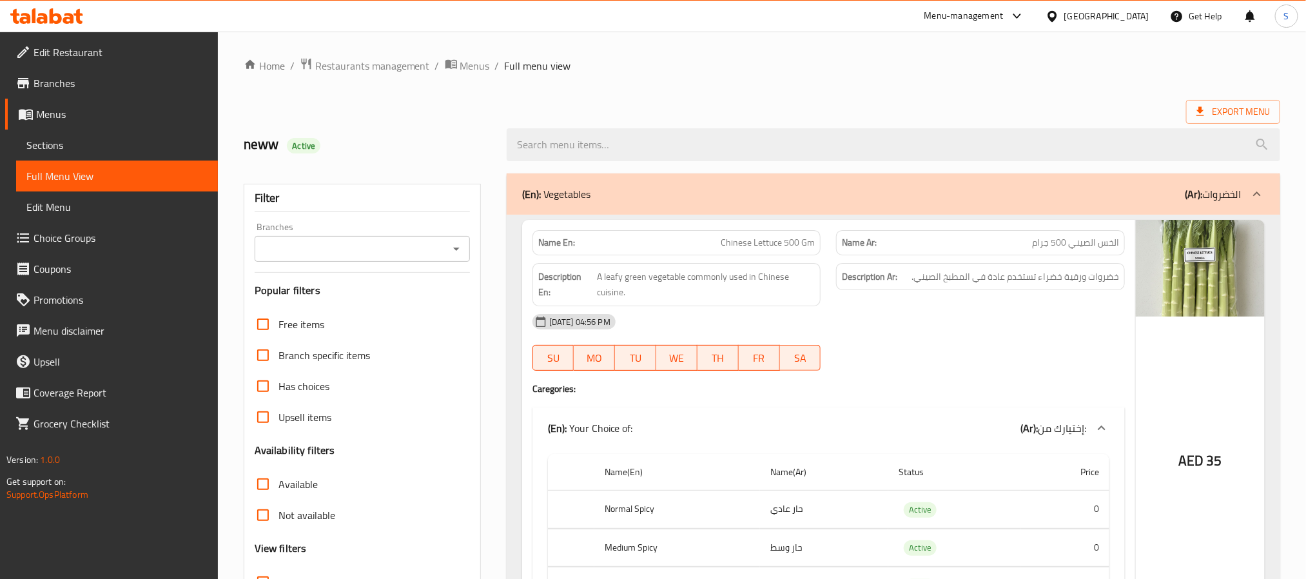
click at [495, 135] on div "neww Active" at bounding box center [367, 144] width 263 height 57
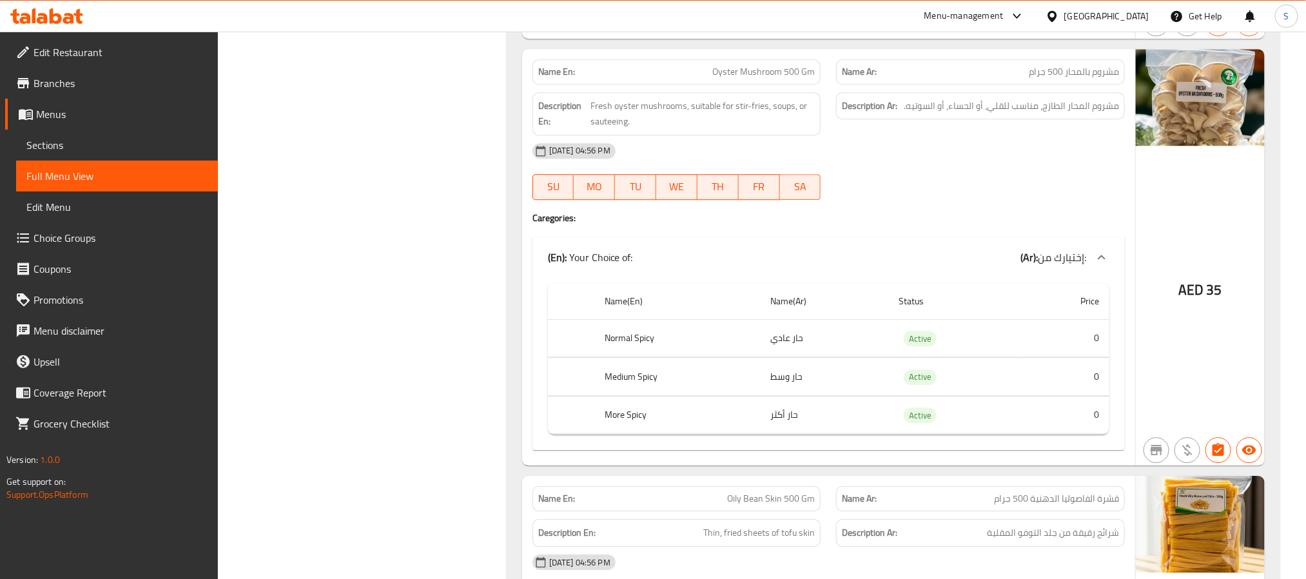
scroll to position [9716, 0]
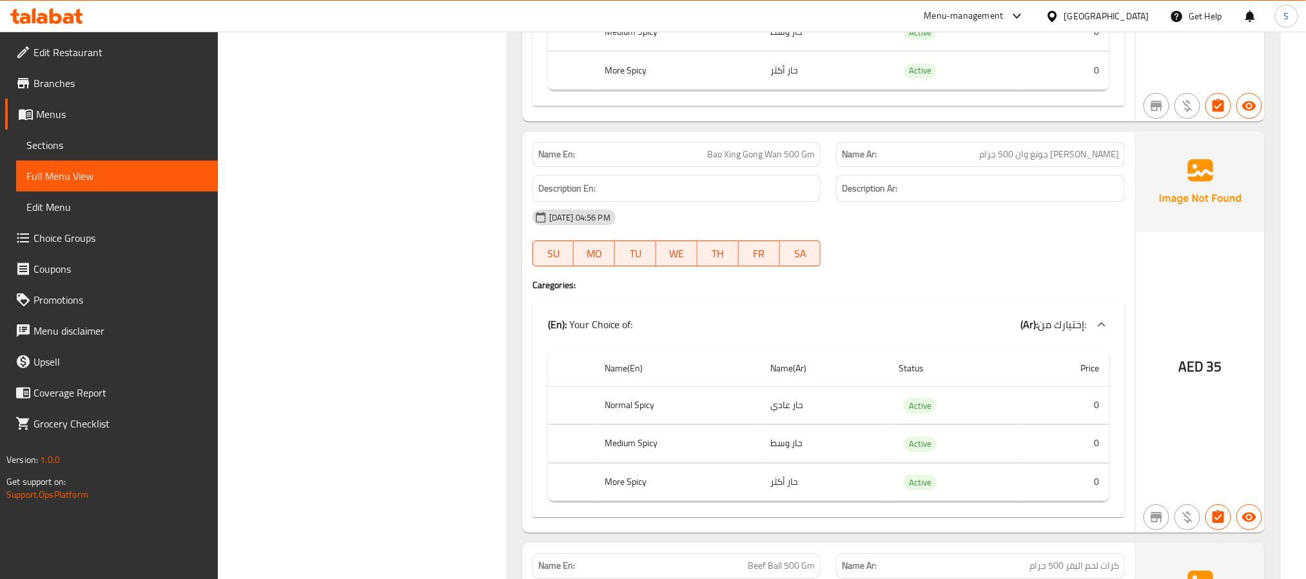
scroll to position [12637, 0]
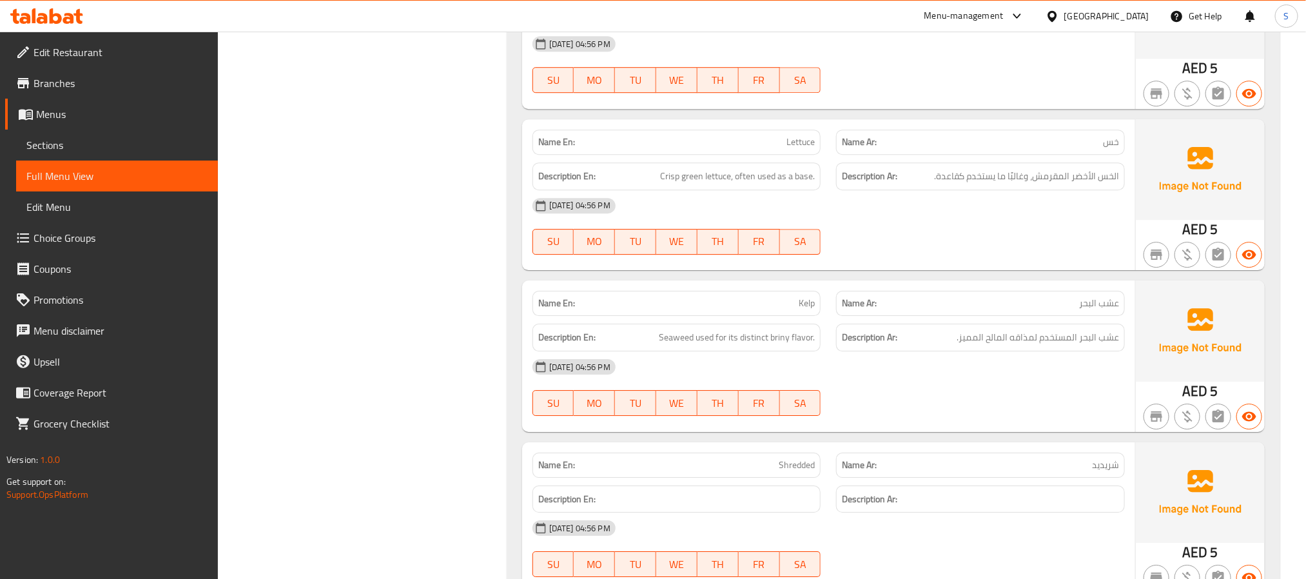
scroll to position [1246, 0]
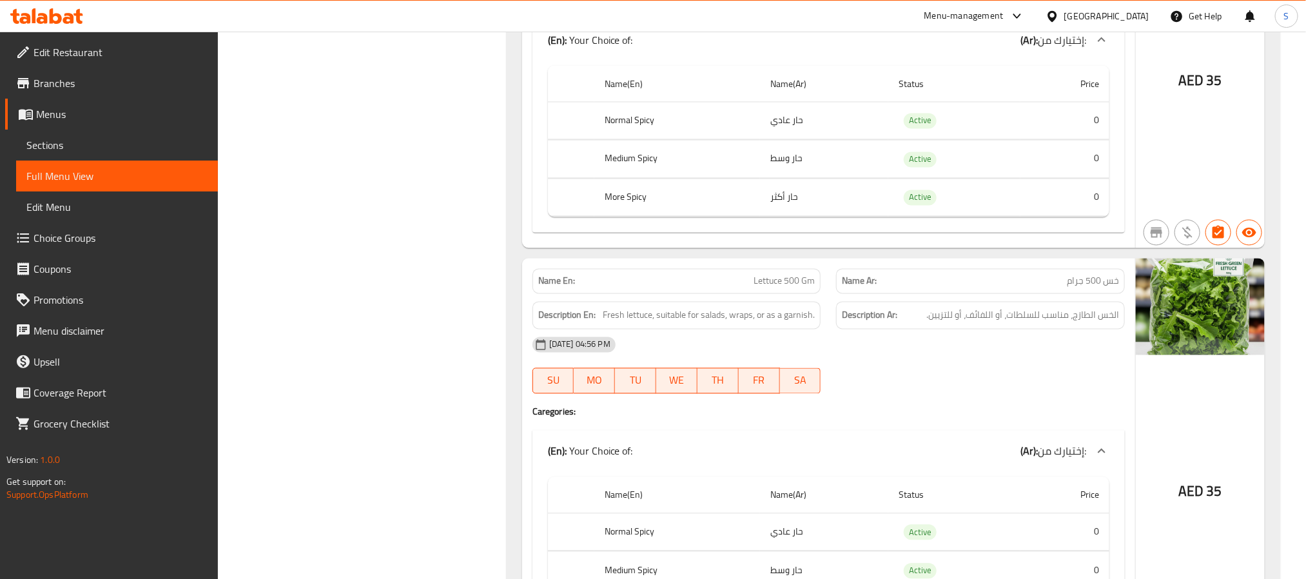
scroll to position [28195, 0]
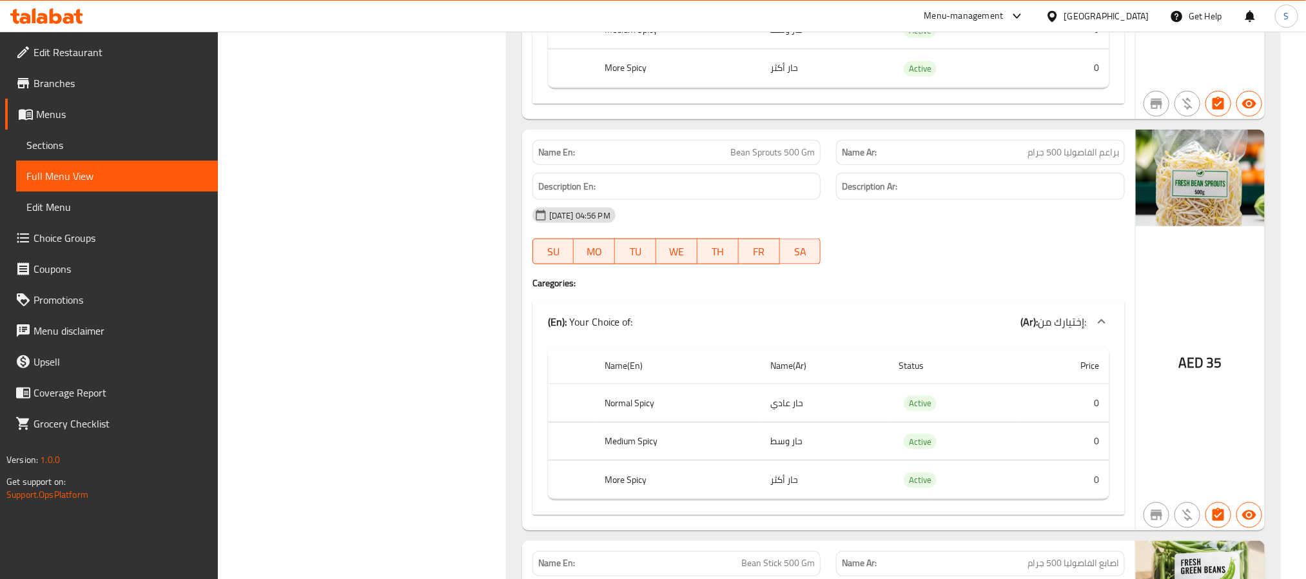
scroll to position [3491, 0]
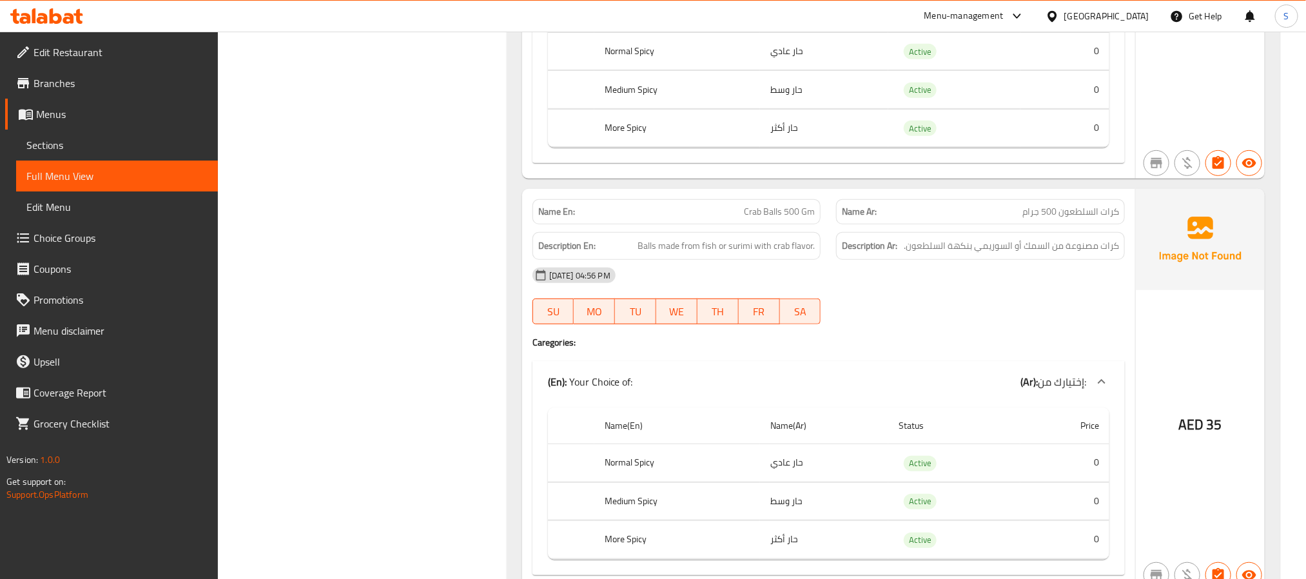
copy span "Crab Balls 500 Gm"
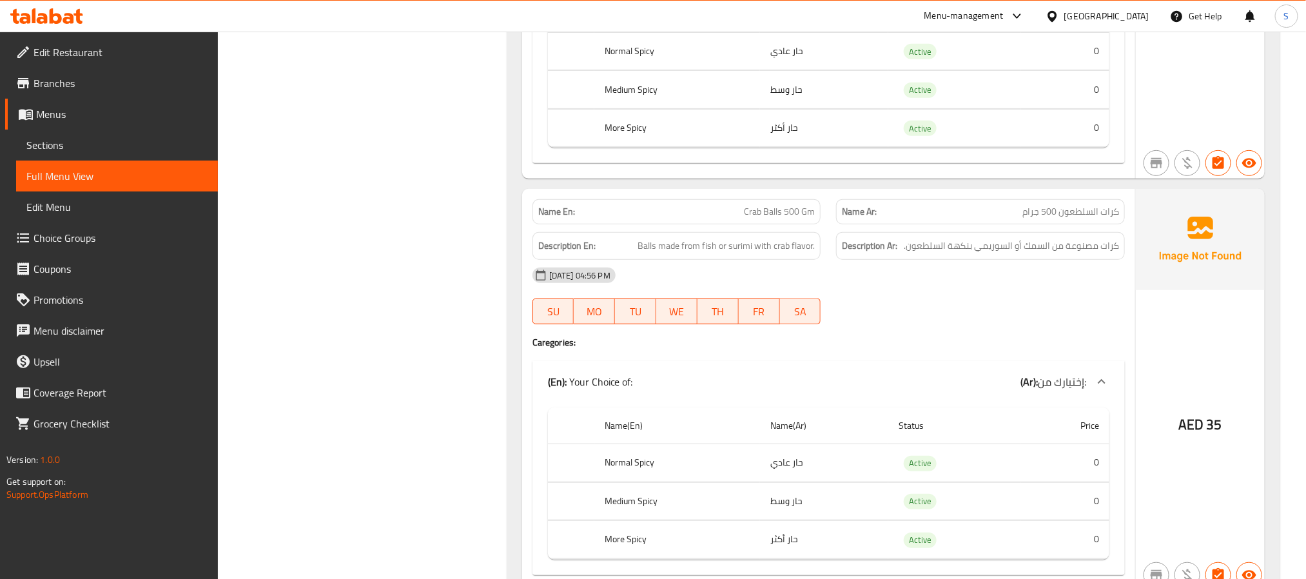
drag, startPoint x: 377, startPoint y: 144, endPoint x: 461, endPoint y: 121, distance: 87.0
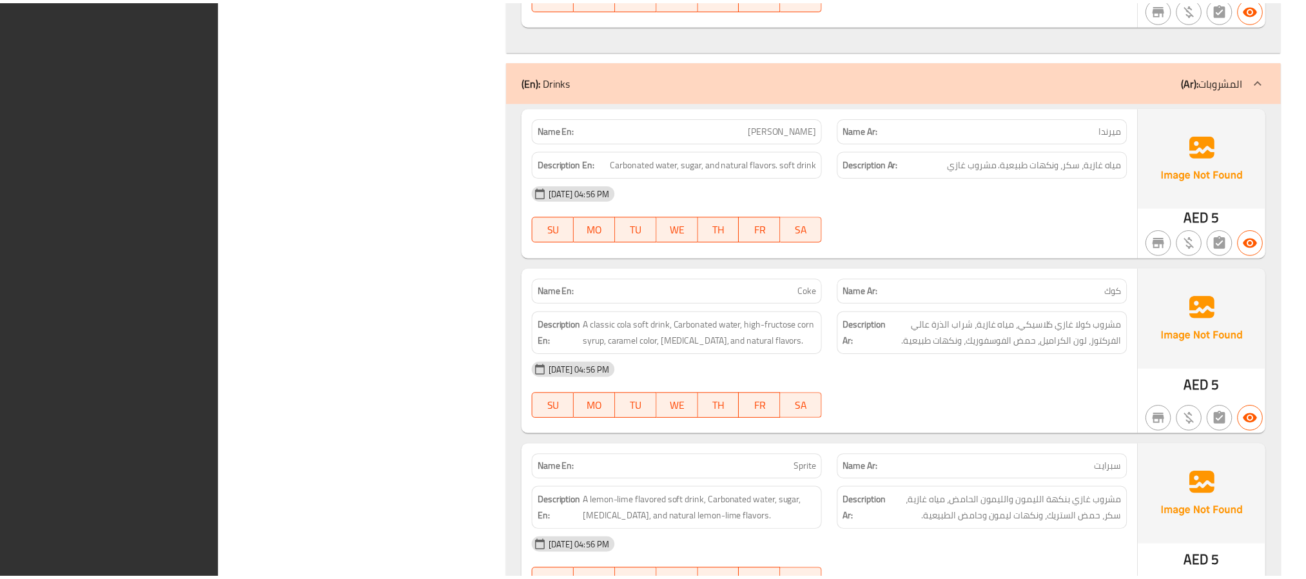
scroll to position [31866, 0]
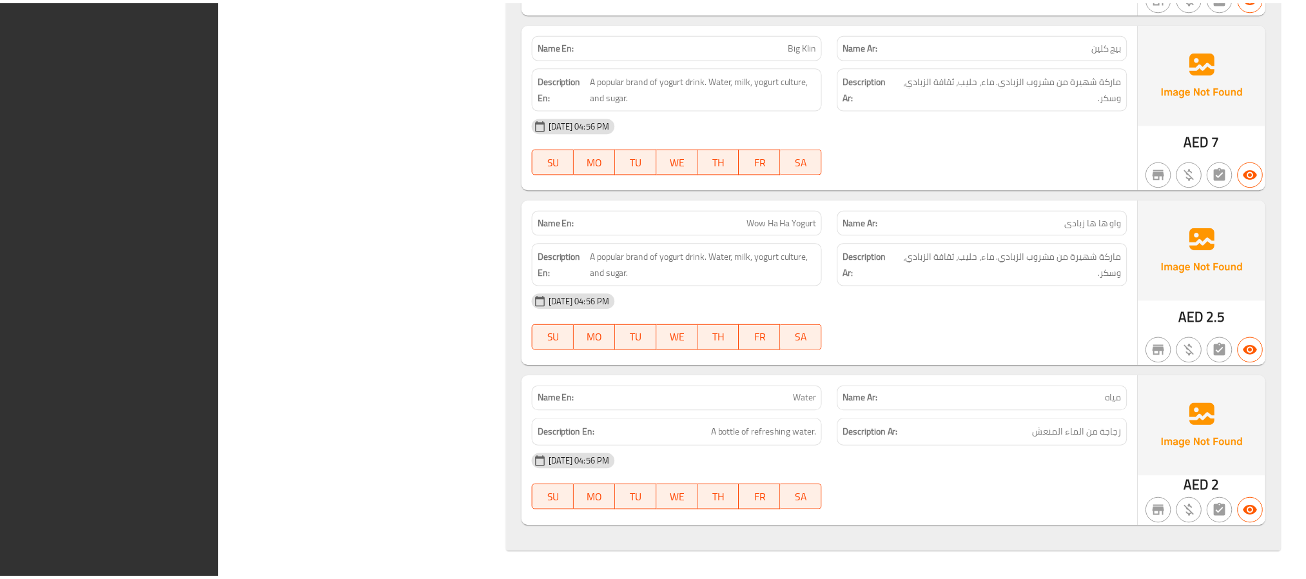
scroll to position [34610, 0]
